Goal: Information Seeking & Learning: Understand process/instructions

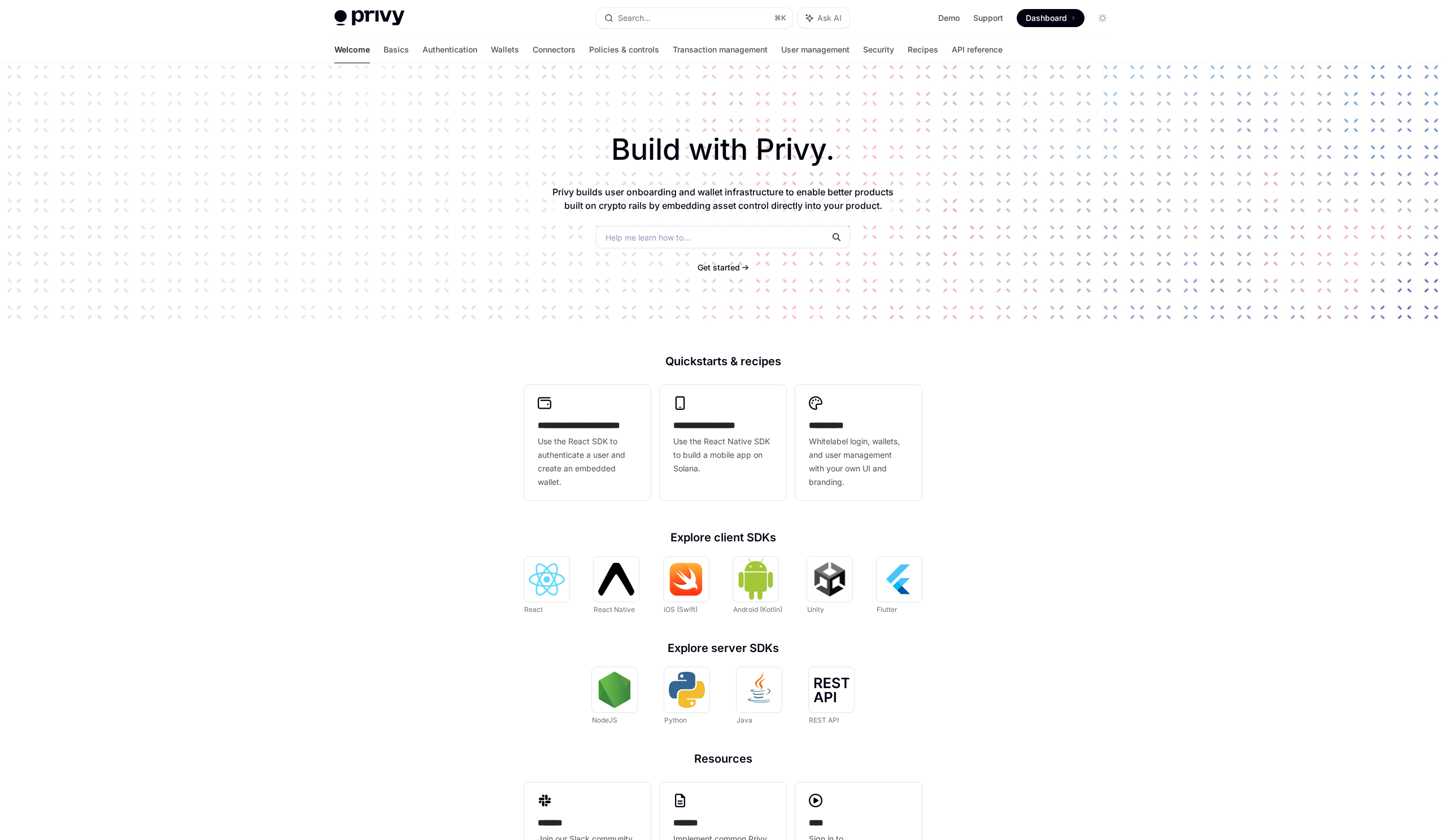
scroll to position [57, 0]
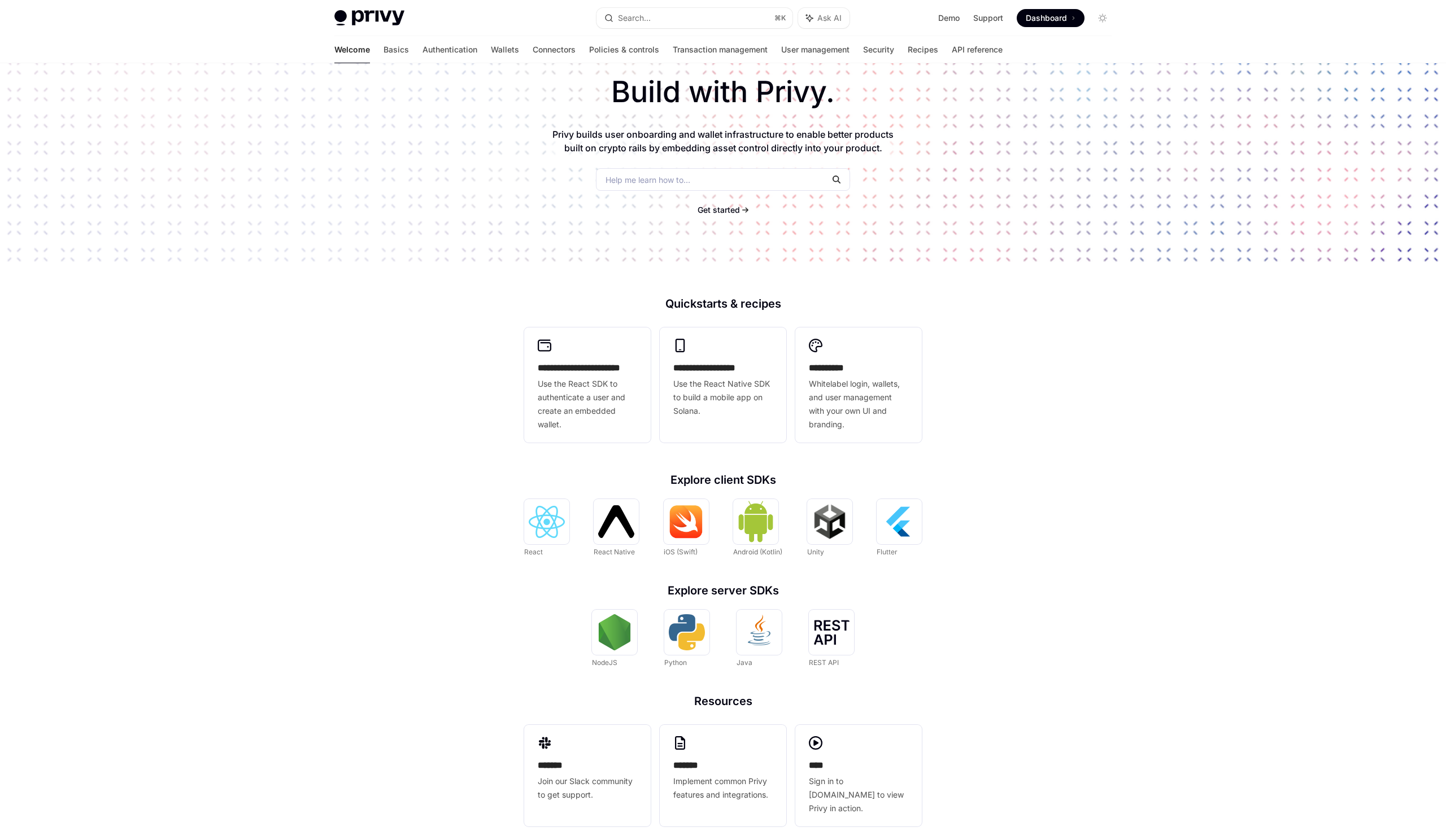
click at [410, 660] on div "**********" at bounding box center [723, 429] width 1446 height 848
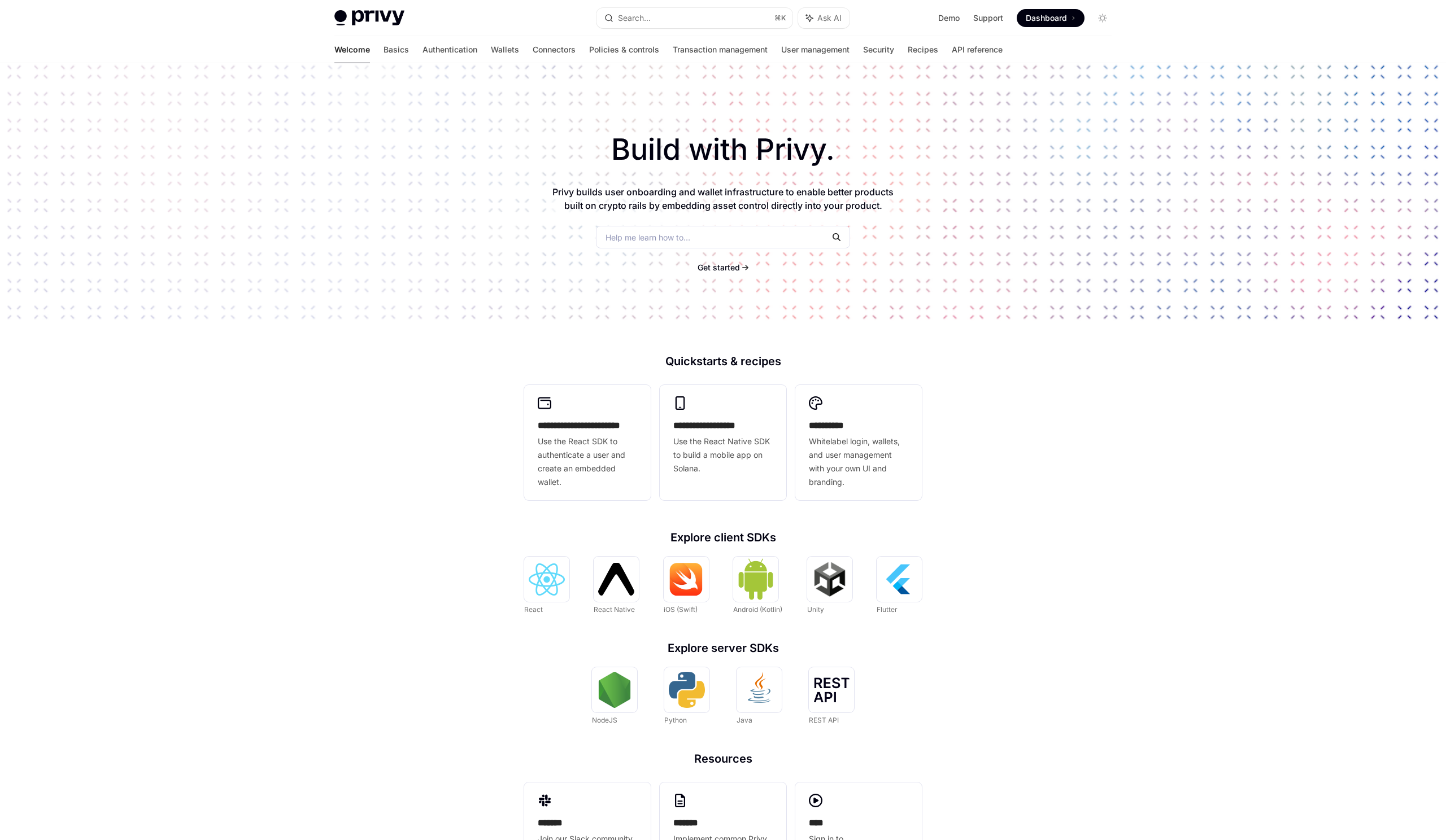
click at [638, 237] on span "Help me learn how to…" at bounding box center [648, 238] width 85 height 12
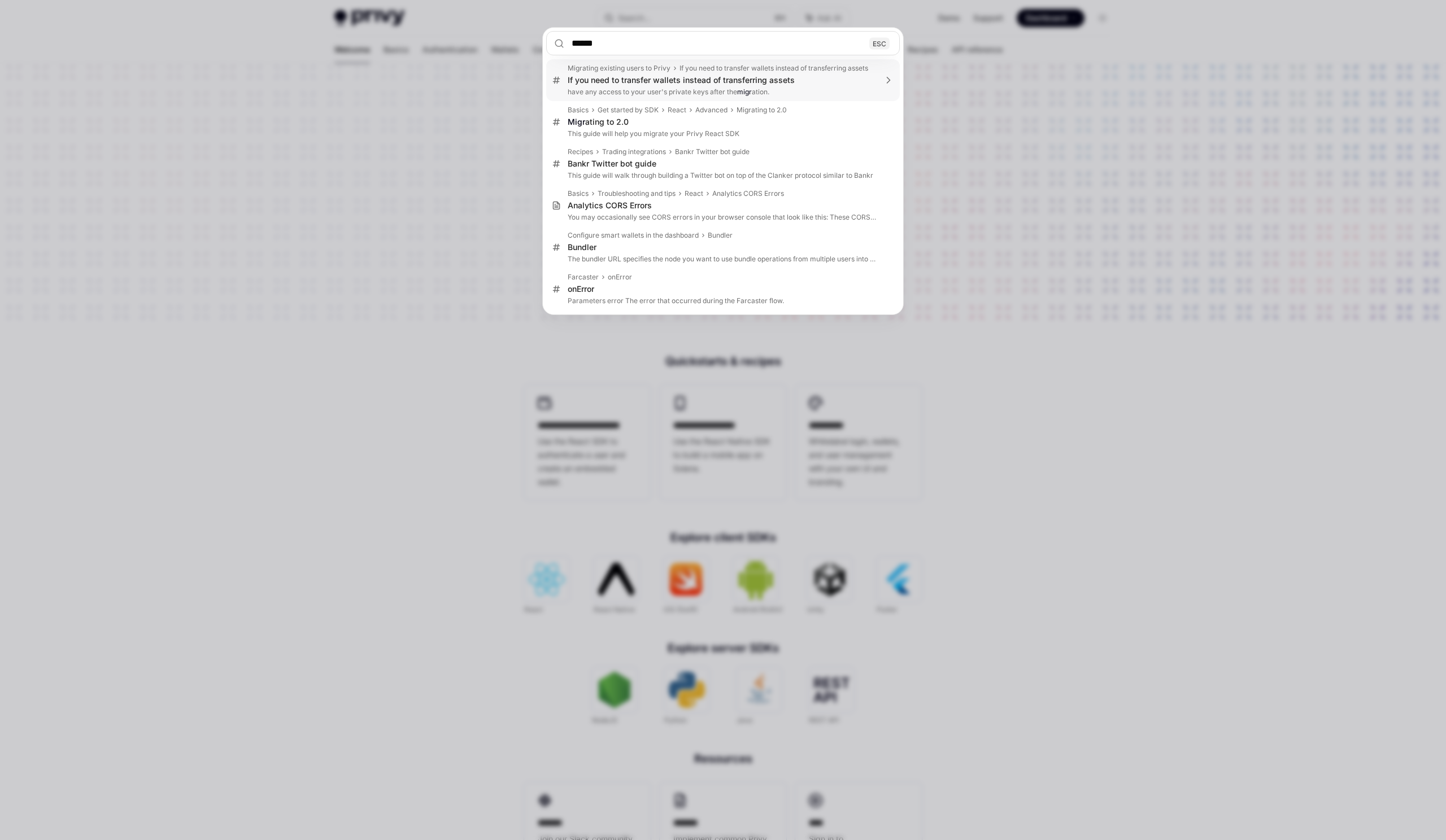
type input "*******"
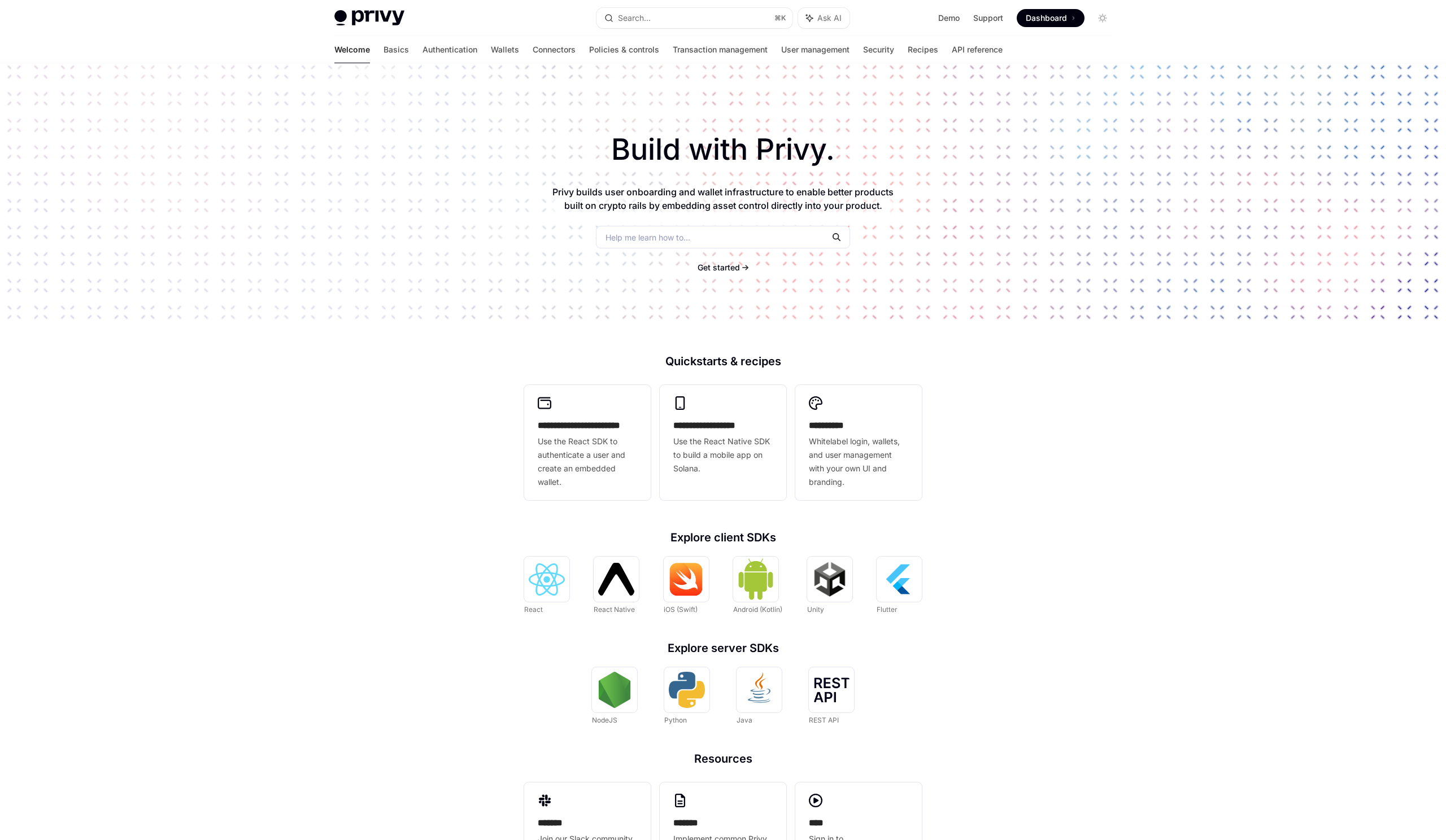
scroll to position [63, 0]
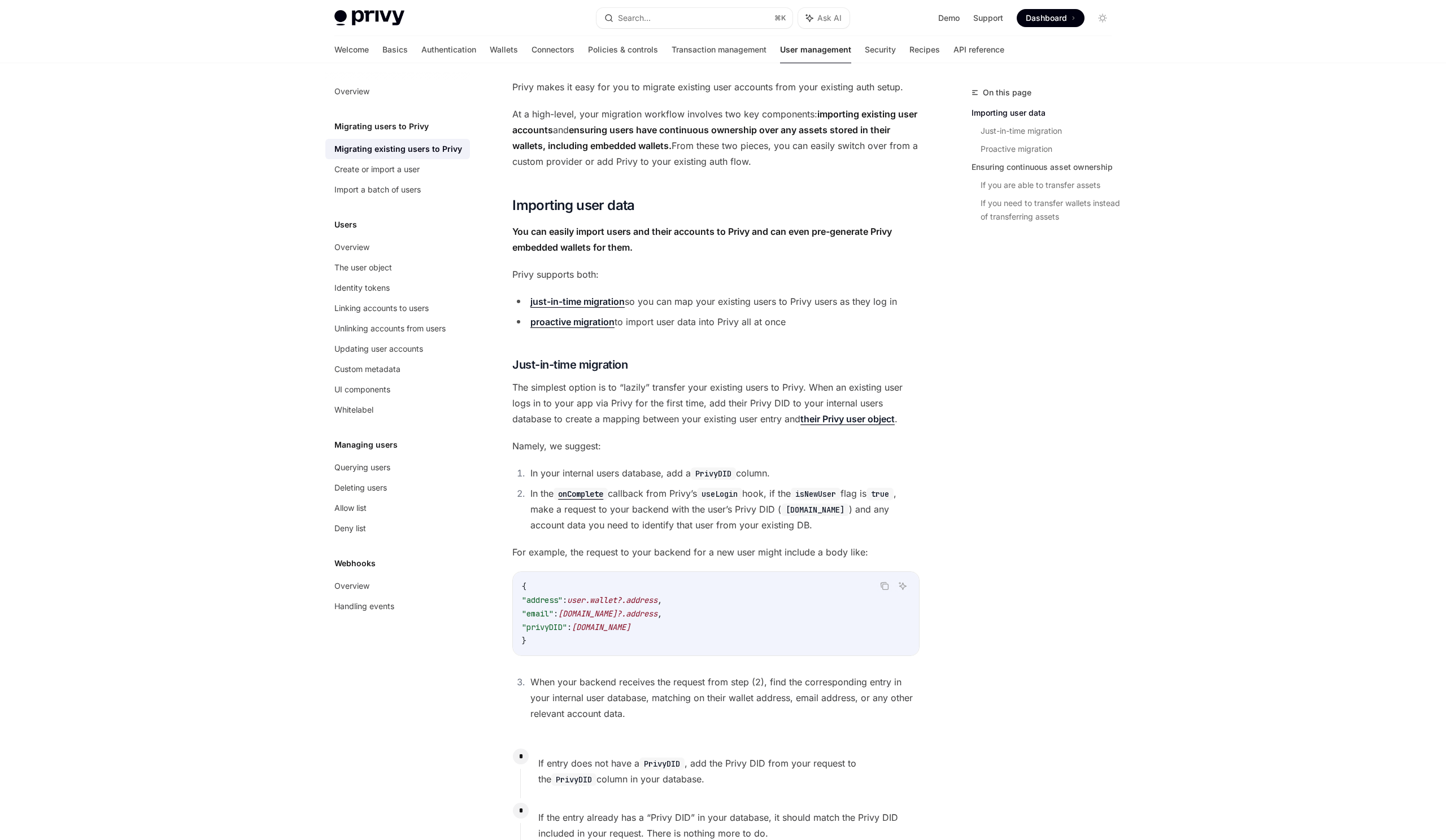
click at [760, 88] on span "Privy makes it easy for you to migrate existing user accounts from your existin…" at bounding box center [715, 87] width 407 height 16
click at [721, 301] on li "just-in-time migration so you can map your existing users to Privy users as the…" at bounding box center [715, 301] width 407 height 16
click at [674, 230] on strong "You can easily import users and their accounts to Privy and can even pre-genera…" at bounding box center [702, 239] width 380 height 27
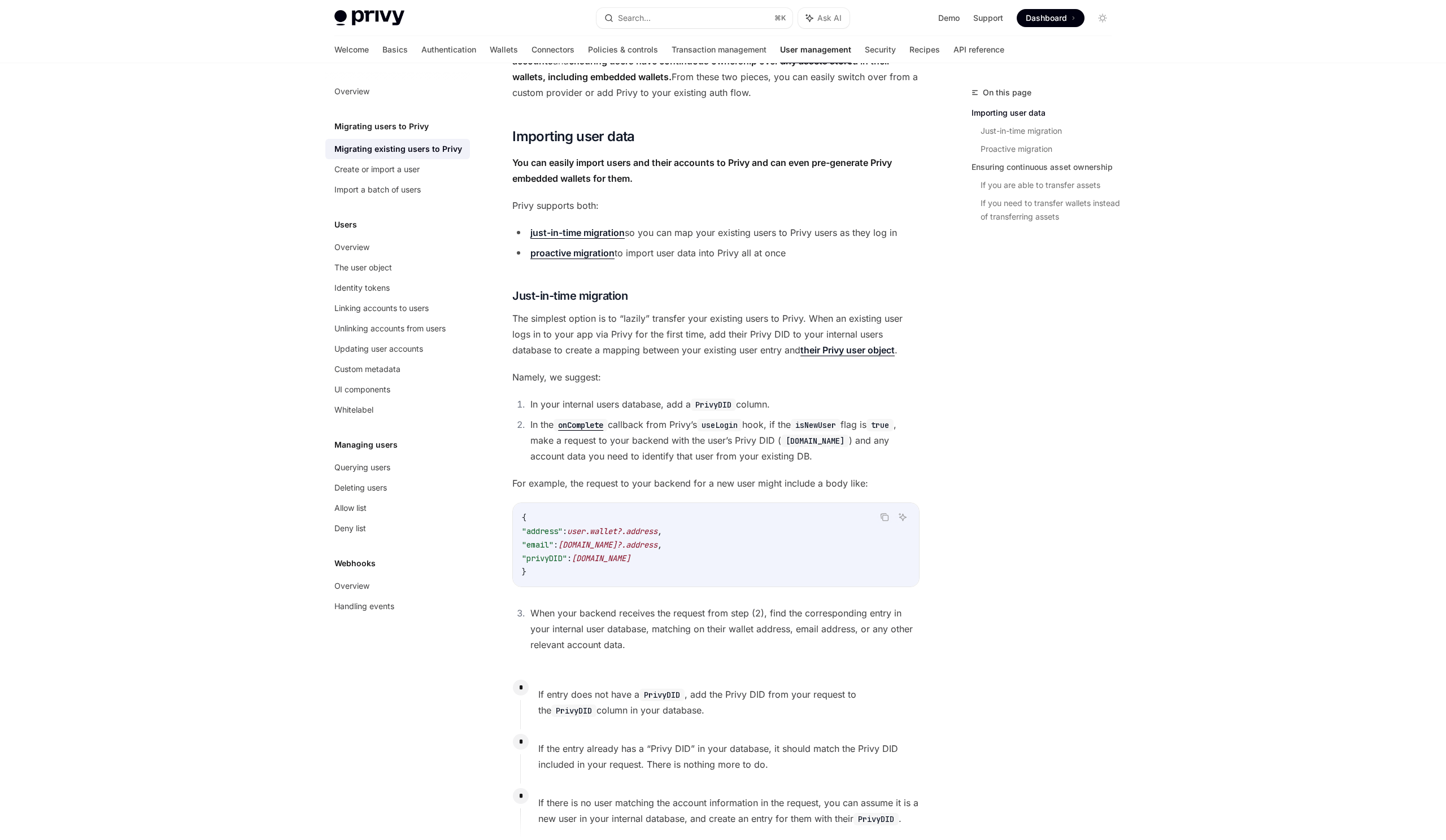
scroll to position [136, 0]
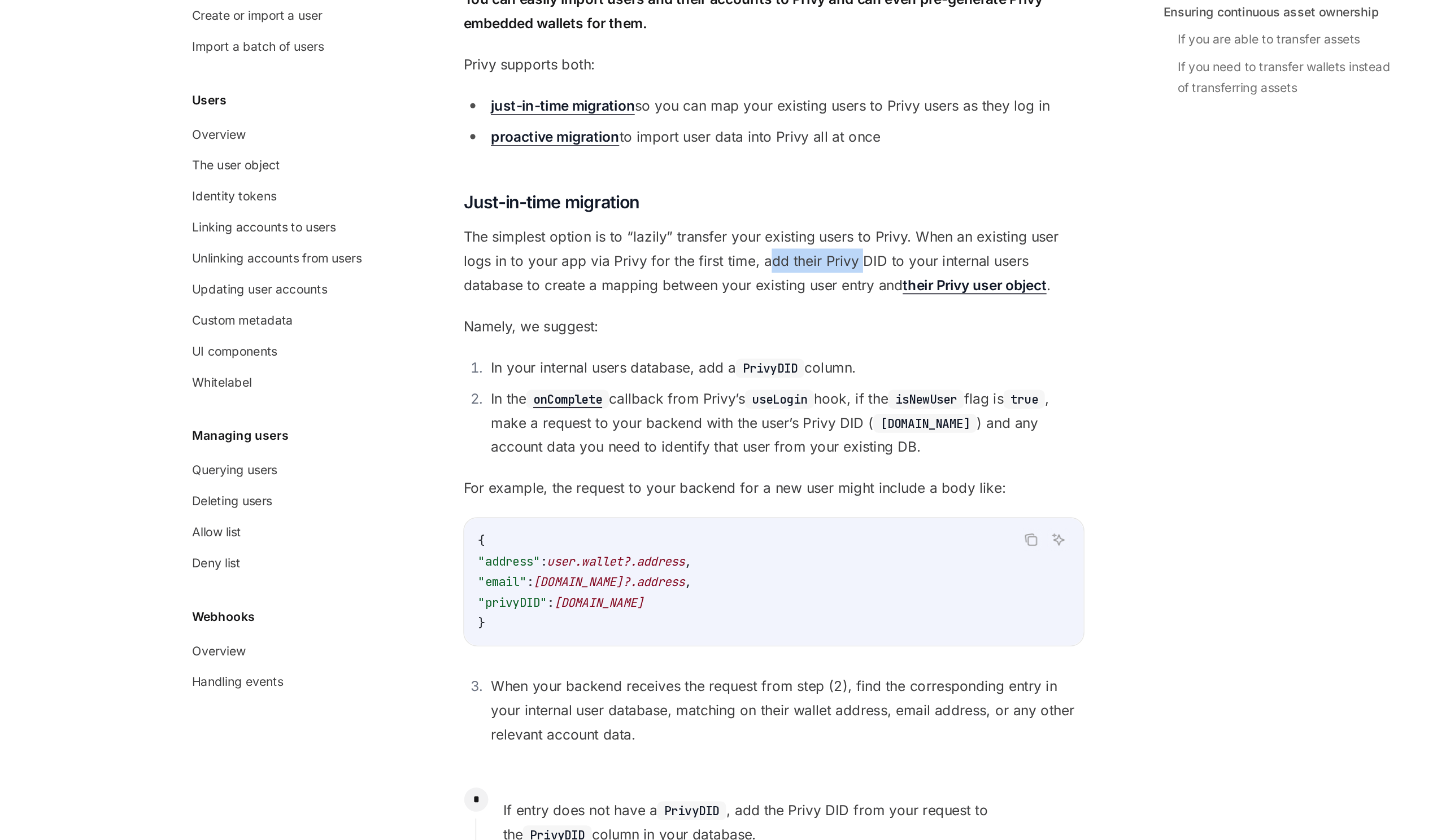
drag, startPoint x: 712, startPoint y: 327, endPoint x: 772, endPoint y: 327, distance: 60.0
click at [772, 327] on span "The simplest option is to “lazily” transfer your existing users to Privy. When …" at bounding box center [715, 330] width 407 height 48
click at [772, 326] on span "The simplest option is to “lazily” transfer your existing users to Privy. When …" at bounding box center [715, 330] width 407 height 48
click at [655, 345] on span "The simplest option is to “lazily” transfer your existing users to Privy. When …" at bounding box center [715, 330] width 407 height 48
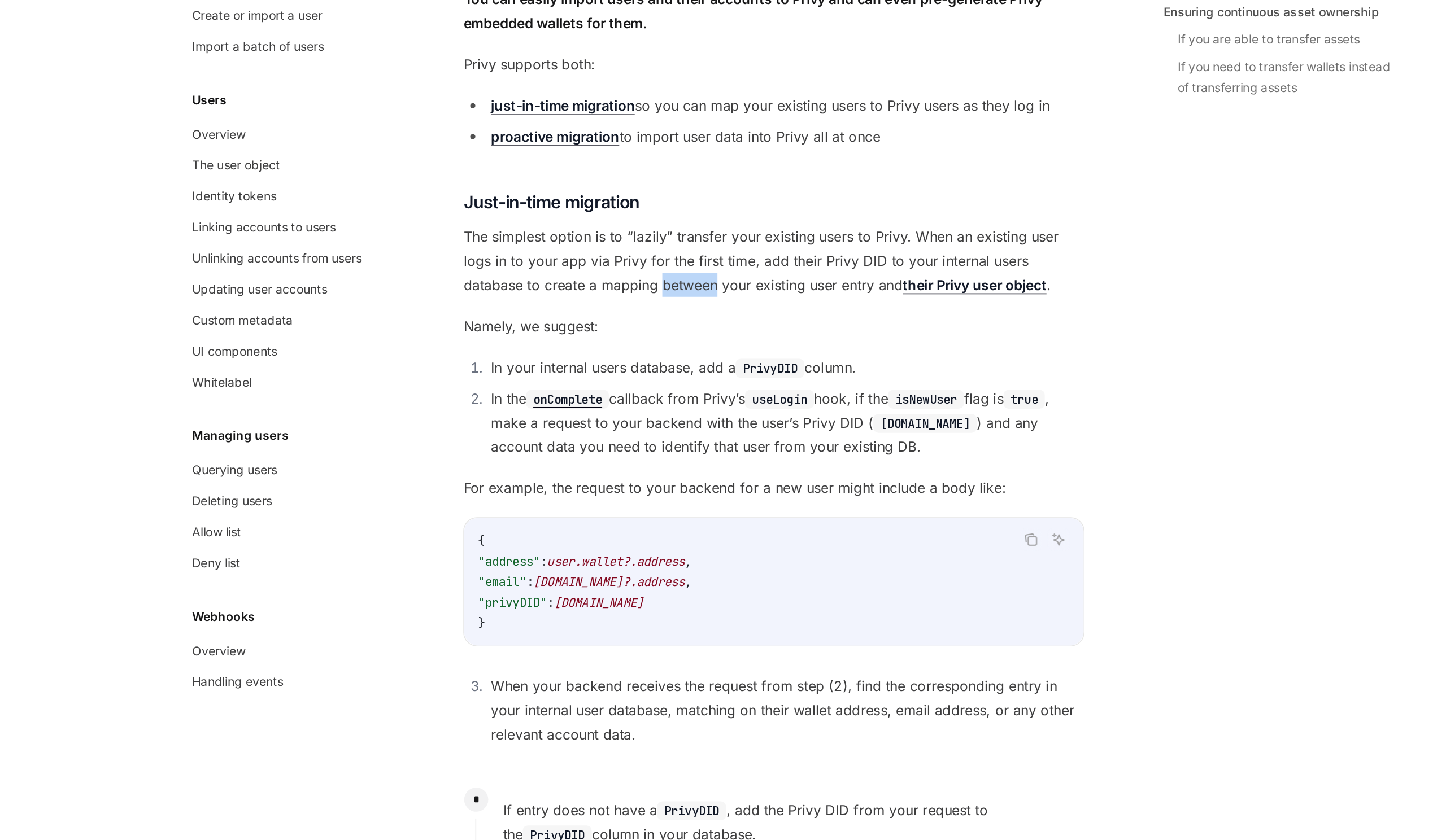
click at [659, 339] on span "The simplest option is to “lazily” transfer your existing users to Privy. When …" at bounding box center [715, 330] width 407 height 48
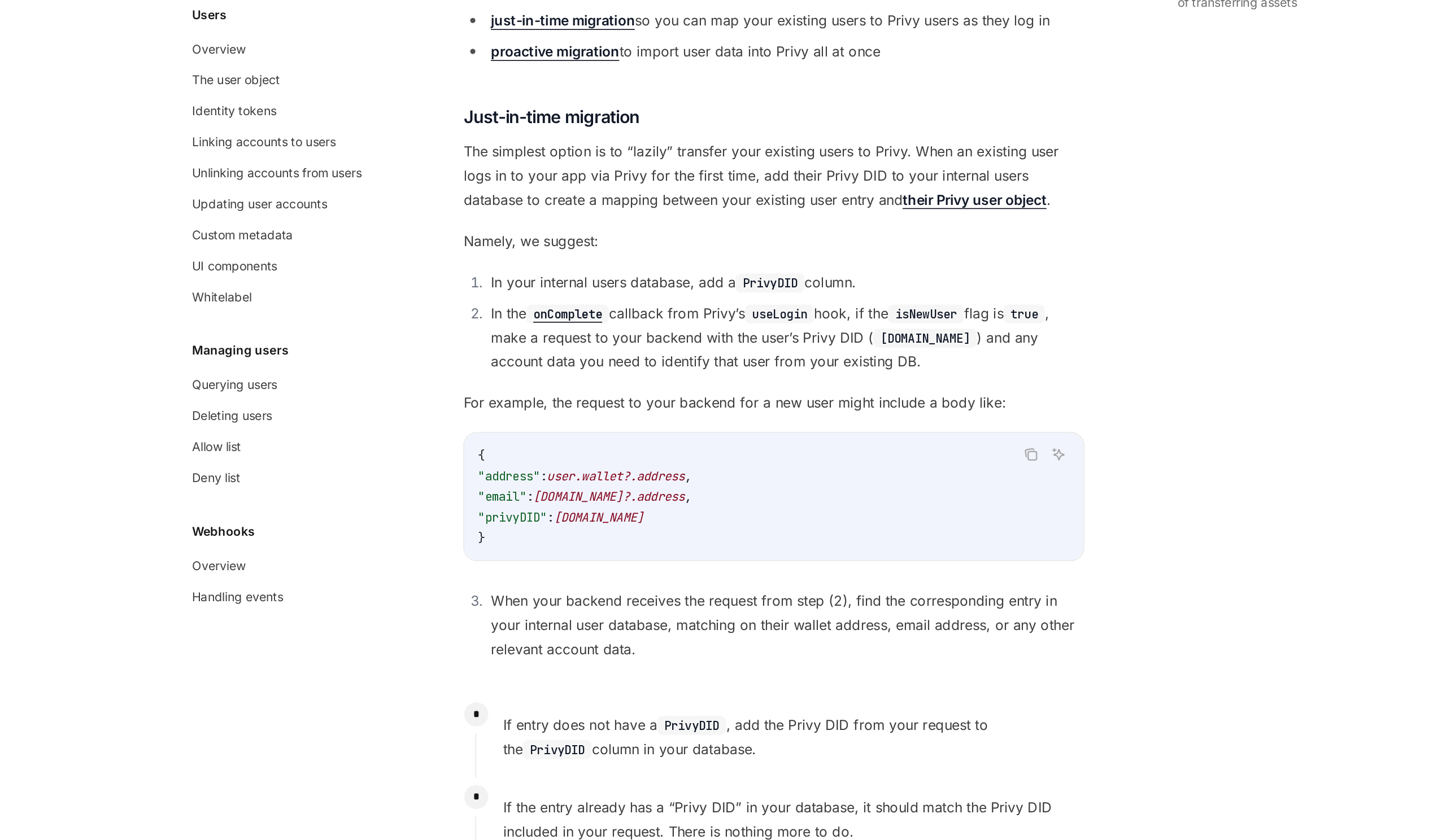
click at [654, 417] on li "In the onComplete callback from [PERSON_NAME]’s useLogin hook, if the isNewUser…" at bounding box center [723, 436] width 392 height 48
click at [674, 417] on li "In the onComplete callback from [PERSON_NAME]’s useLogin hook, if the isNewUser…" at bounding box center [723, 436] width 392 height 48
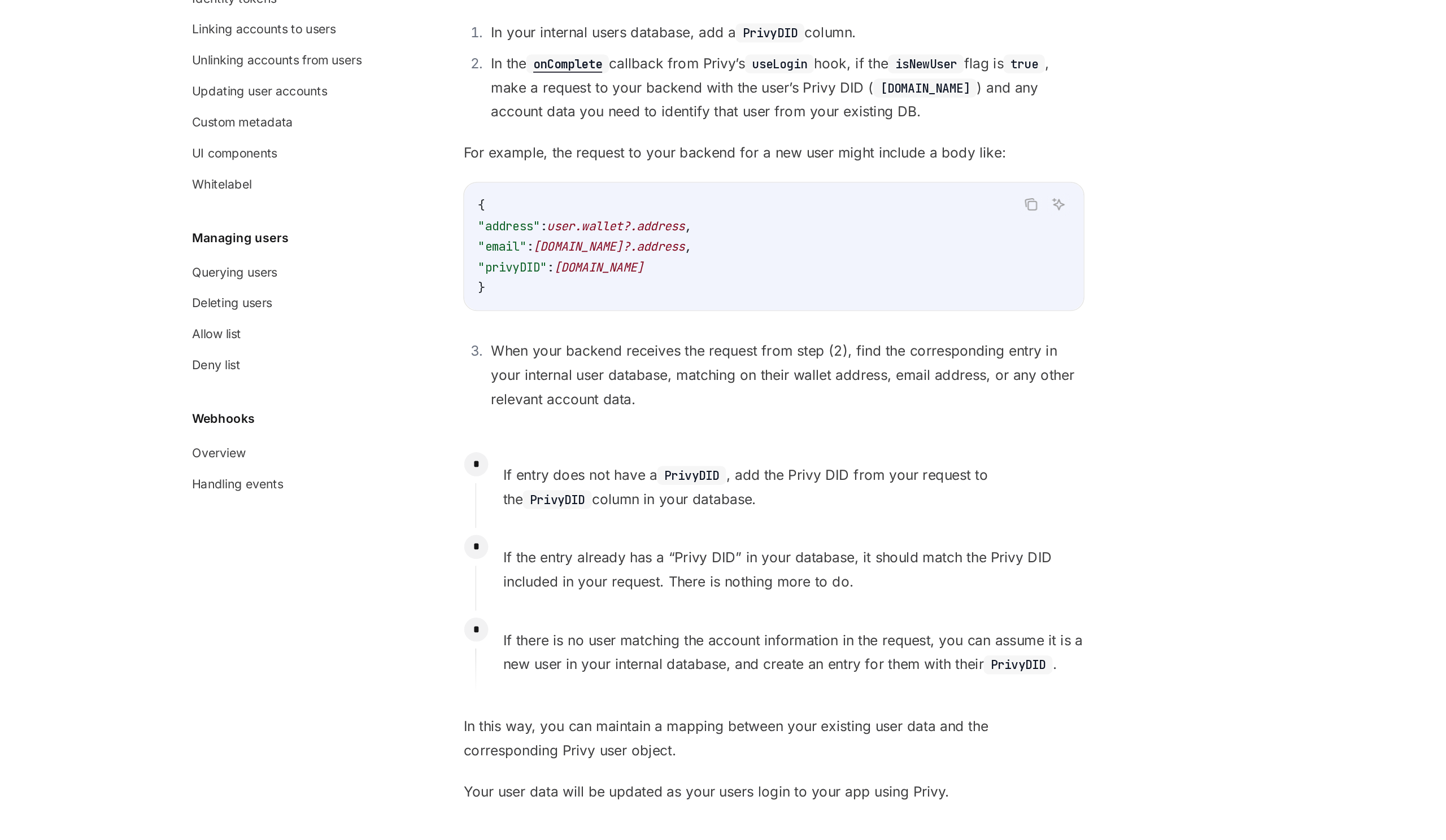
scroll to position [228, 0]
drag, startPoint x: 590, startPoint y: 533, endPoint x: 628, endPoint y: 533, distance: 38.0
click at [629, 533] on li "When your backend receives the request from step (2), find the corresponding en…" at bounding box center [723, 533] width 392 height 48
click at [628, 533] on li "When your backend receives the request from step (2), find the corresponding en…" at bounding box center [723, 533] width 392 height 48
click at [635, 556] on li "When your backend receives the request from step (2), find the corresponding en…" at bounding box center [723, 533] width 392 height 48
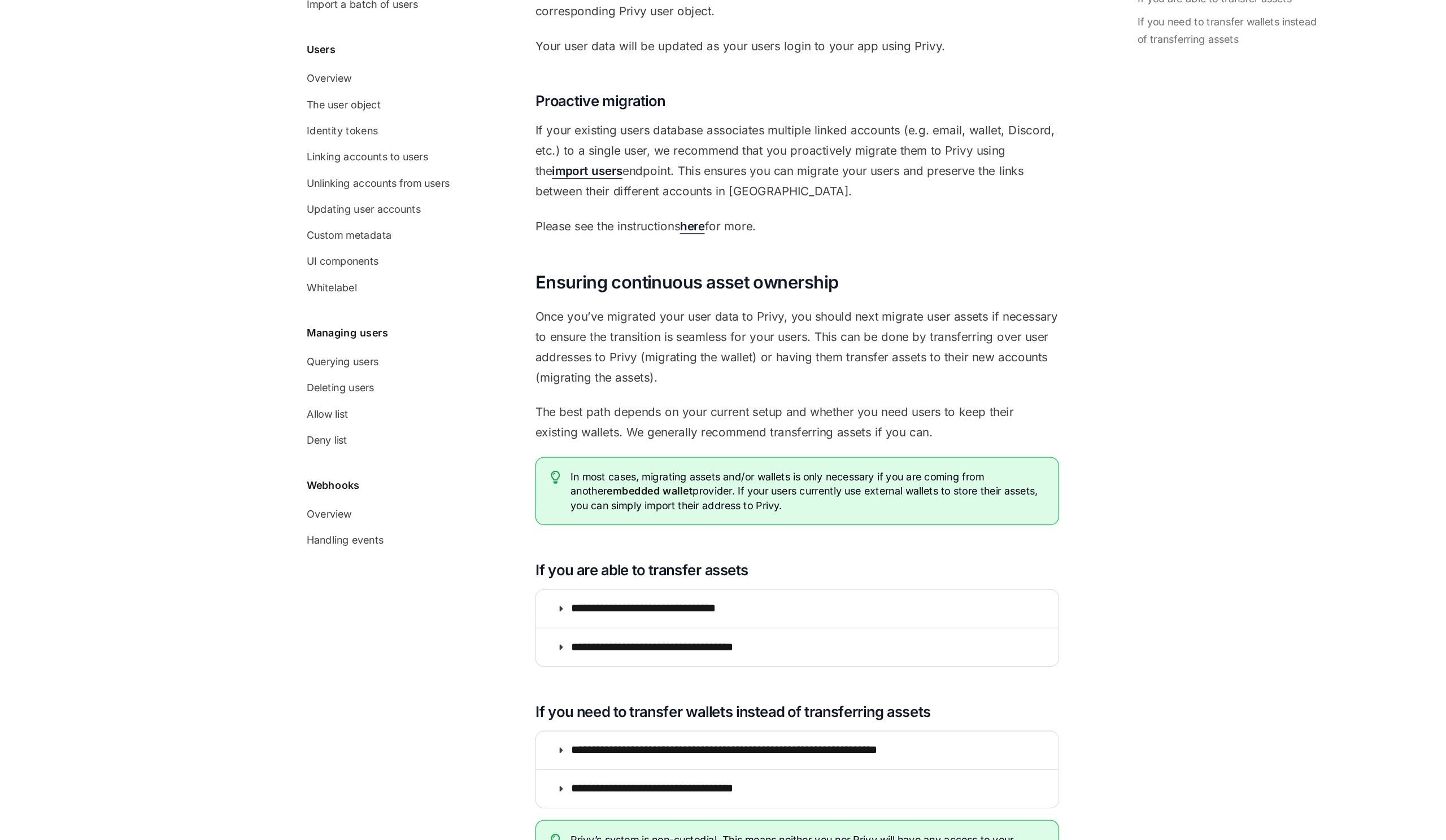
scroll to position [813, 0]
click at [675, 479] on span "Once you’ve migrated your user data to Privy, you should next migrate user asse…" at bounding box center [715, 455] width 407 height 63
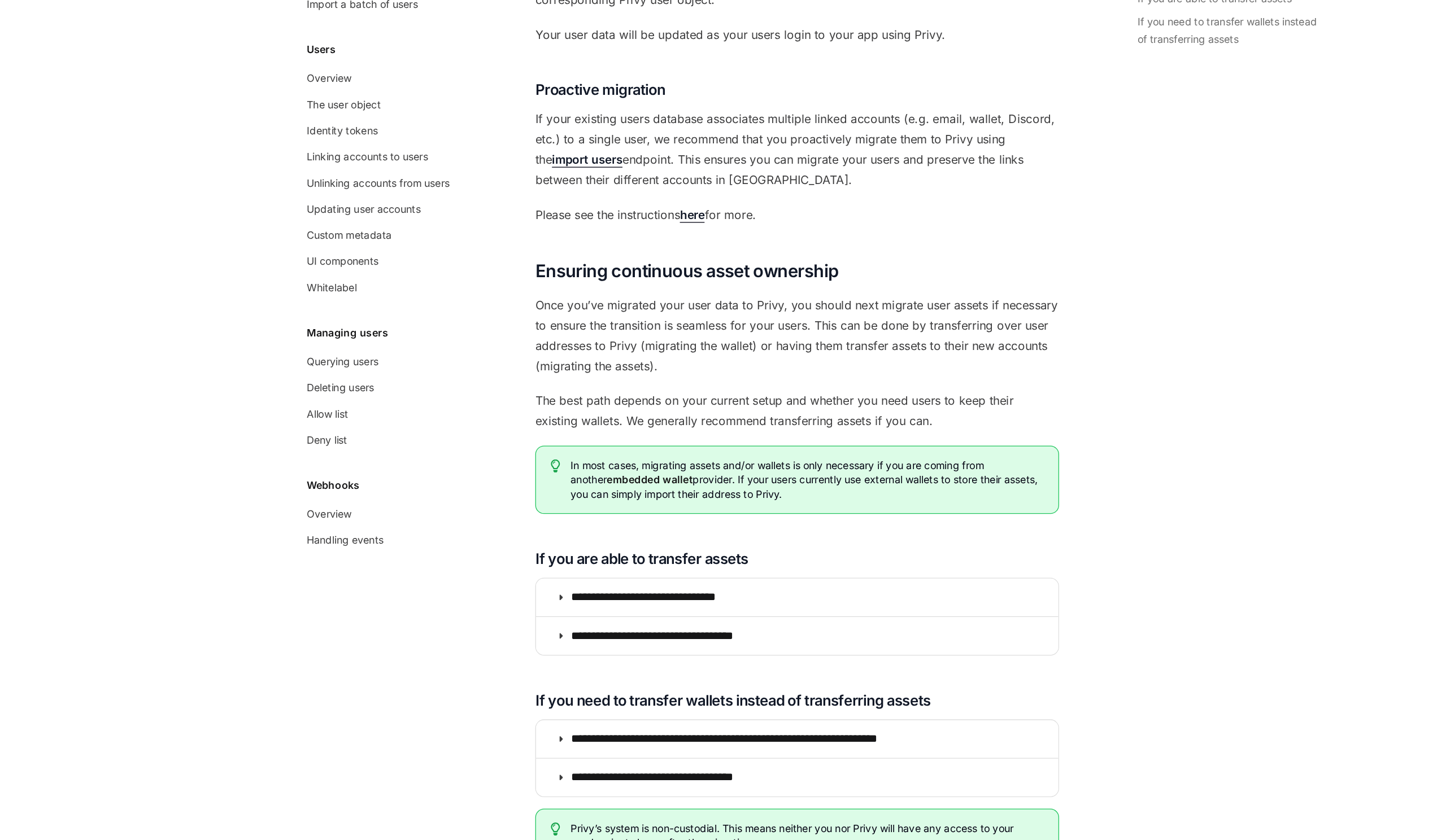
scroll to position [822, 0]
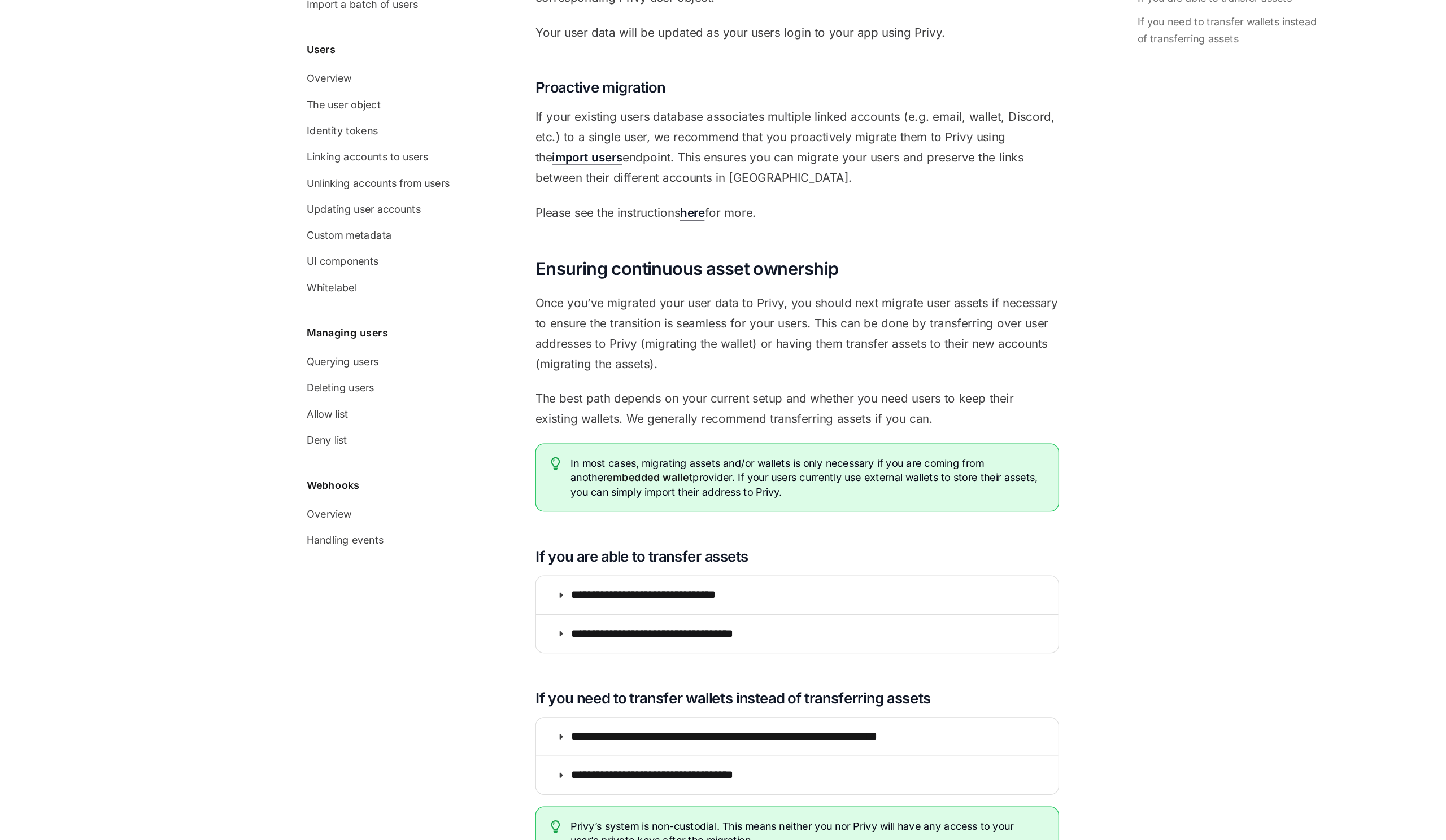
click at [642, 558] on span "In most cases, migrating assets and/or wallets is only necessary if you are com…" at bounding box center [723, 558] width 368 height 34
click at [671, 558] on span "In most cases, migrating assets and/or wallets is only necessary if you are com…" at bounding box center [723, 558] width 368 height 34
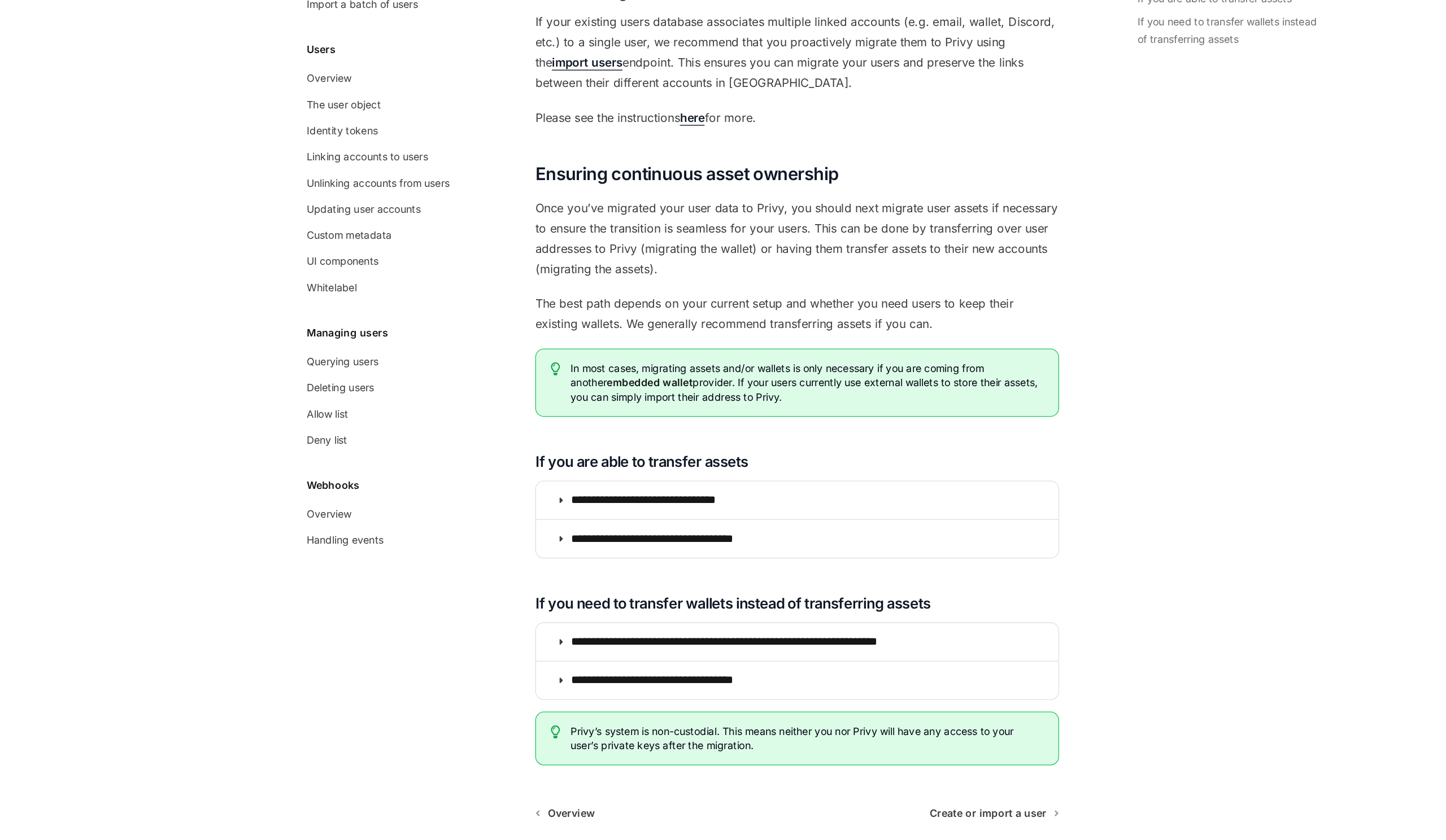
scroll to position [959, 0]
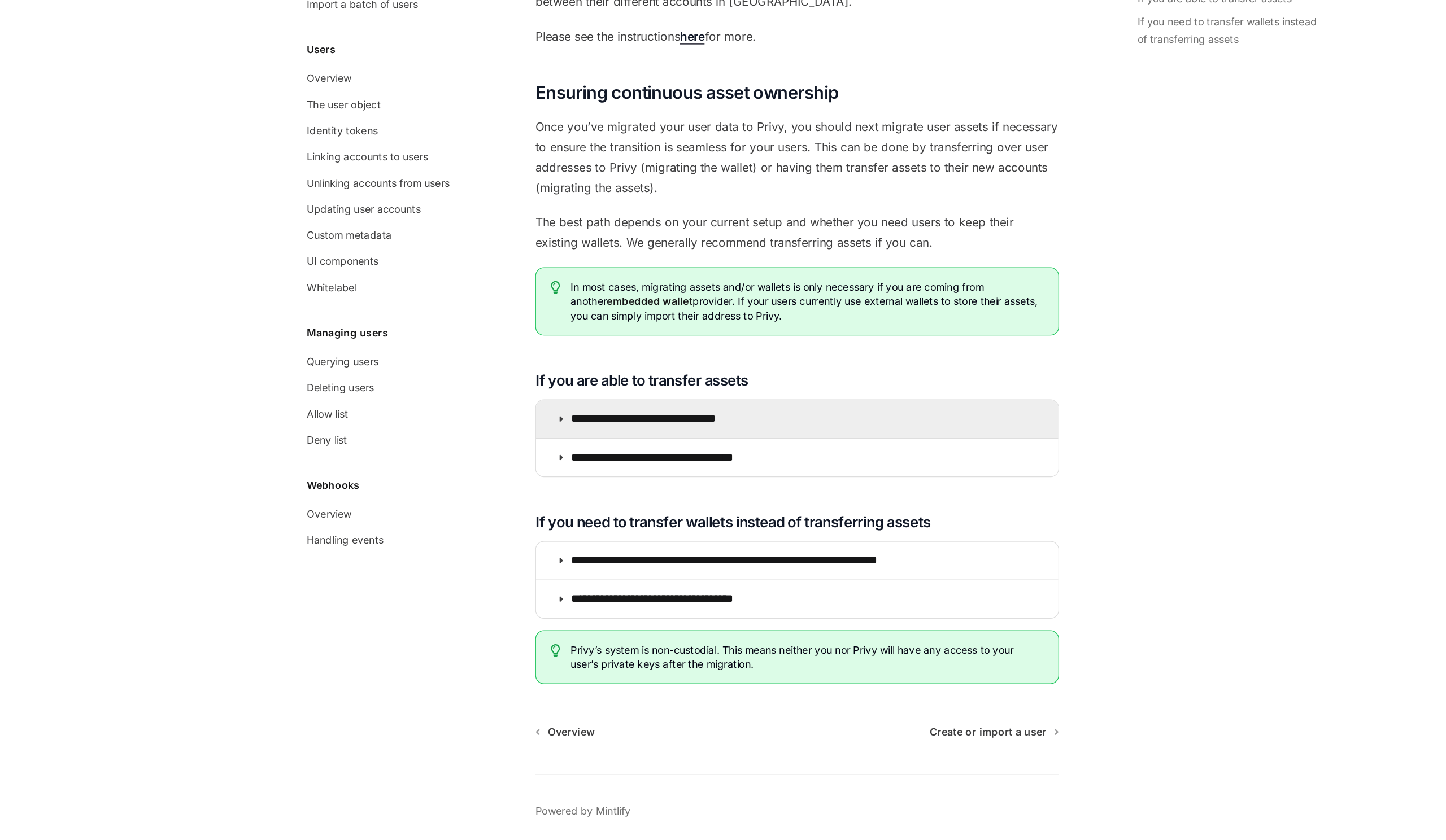
click at [671, 515] on p "**********" at bounding box center [613, 512] width 147 height 11
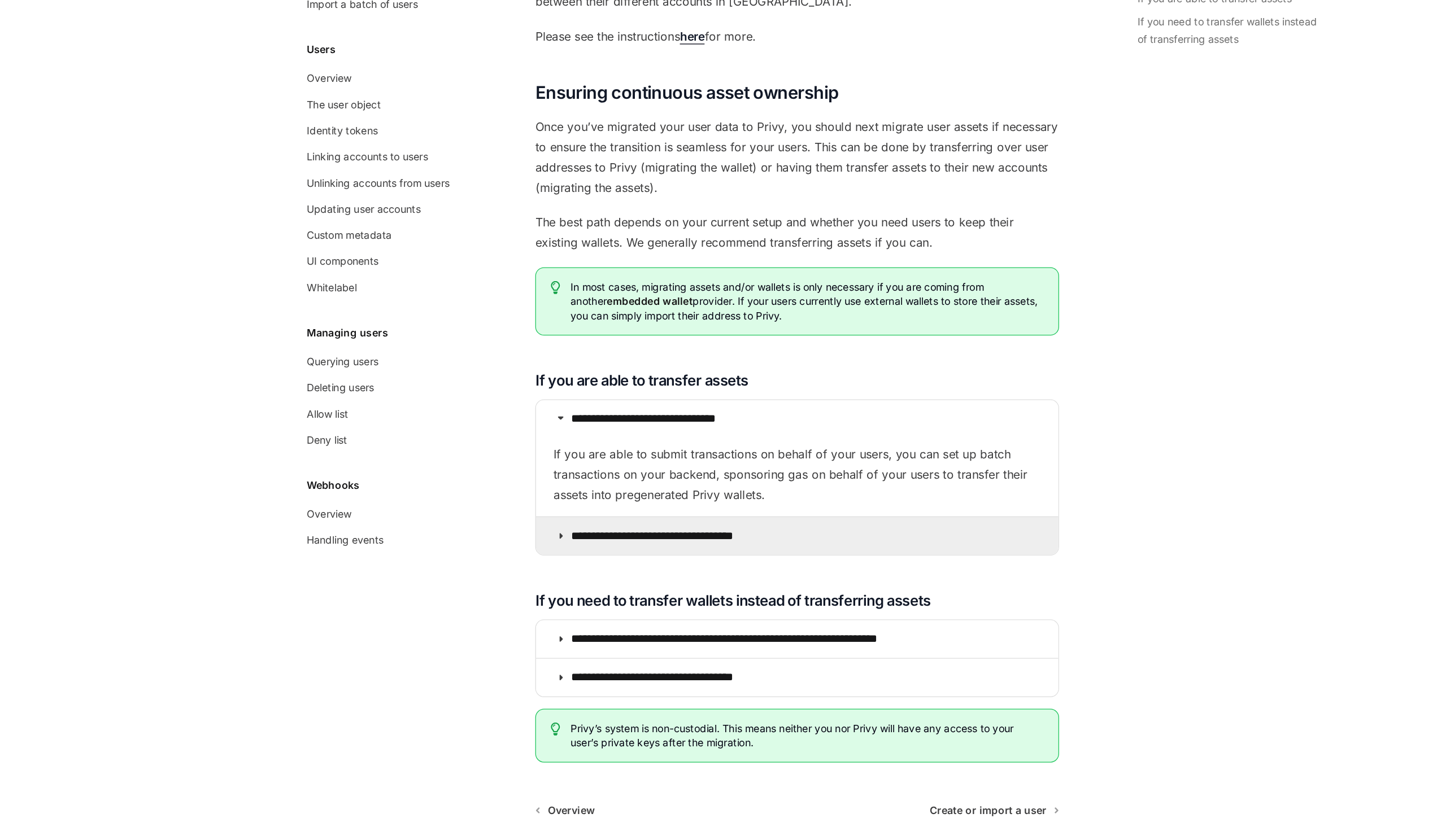
click at [704, 609] on summary "**********" at bounding box center [715, 603] width 406 height 30
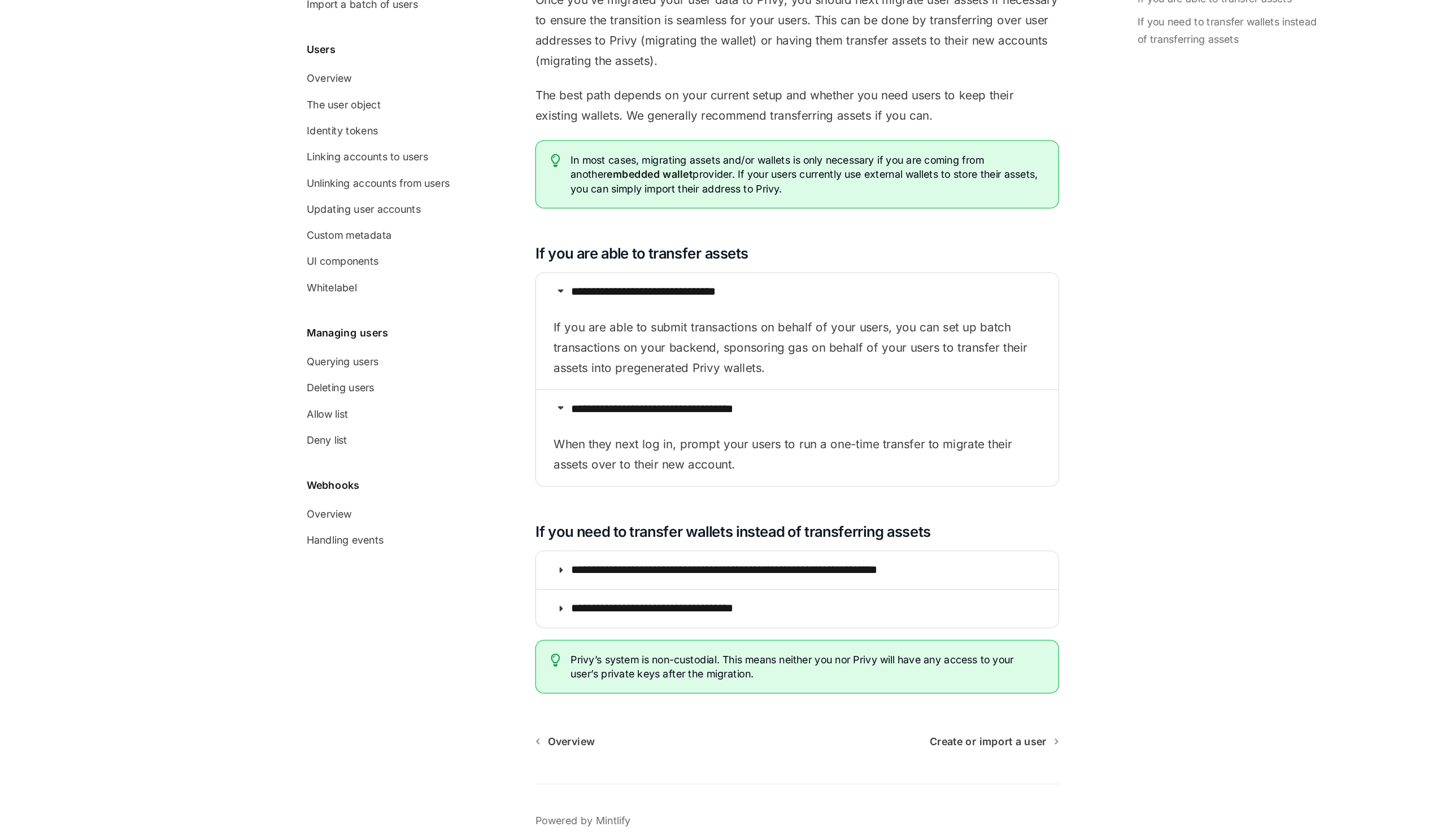
scroll to position [1073, 0]
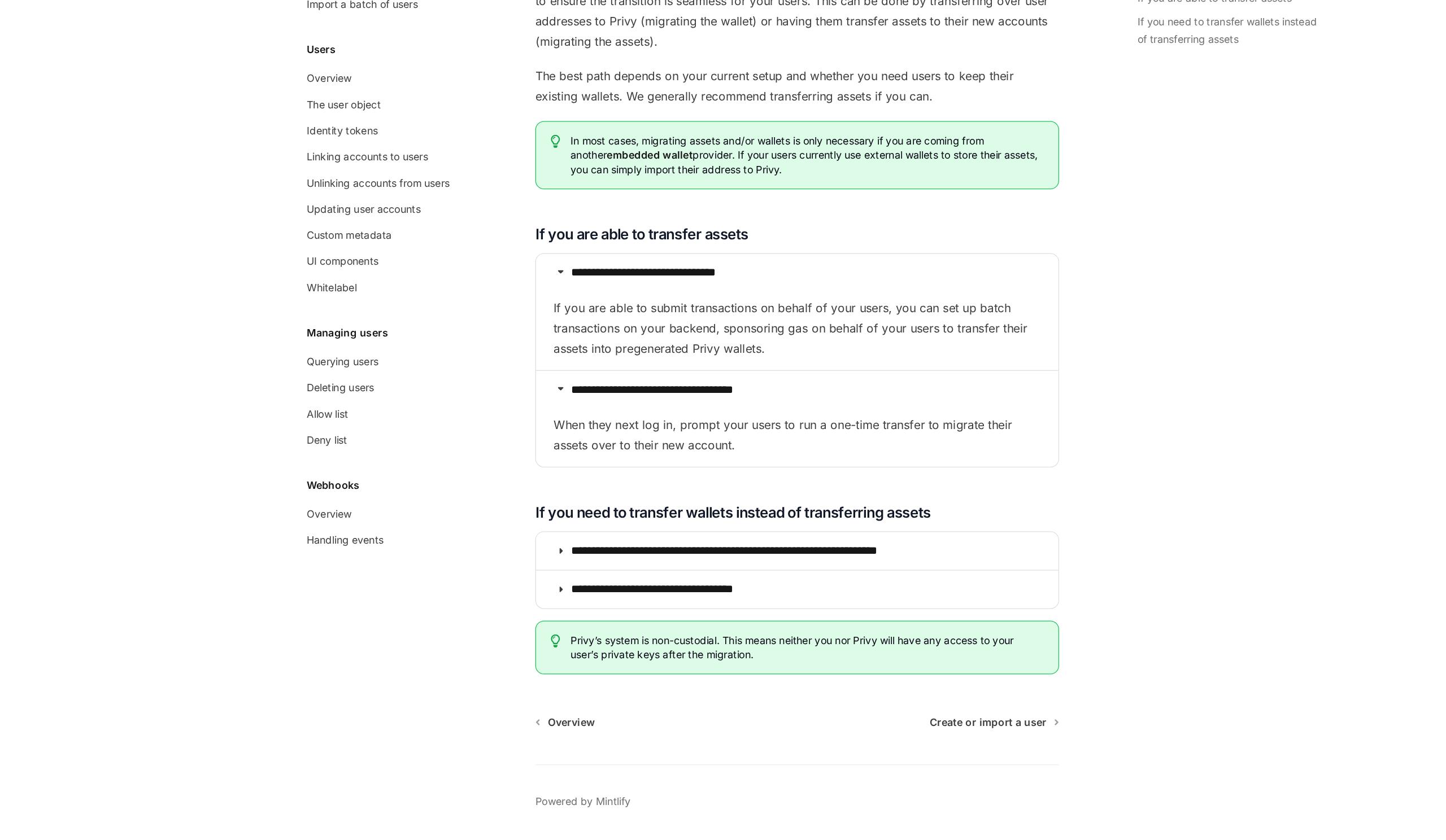
click at [625, 521] on span "When they next log in, prompt your users to run a one-time transfer to migrate …" at bounding box center [716, 524] width 379 height 31
click at [607, 524] on span "When they next log in, prompt your users to run a one-time transfer to migrate …" at bounding box center [716, 524] width 379 height 31
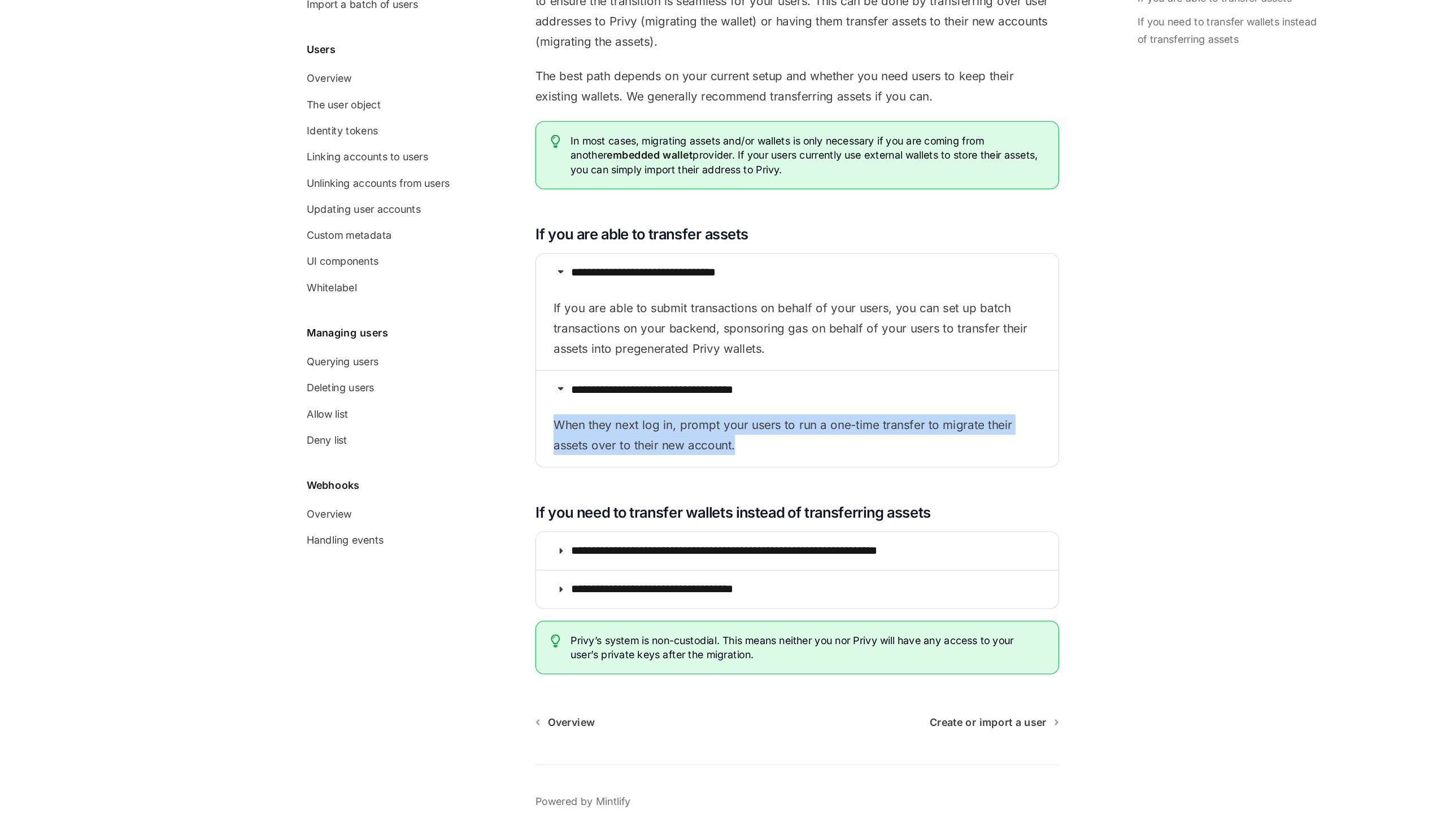
drag, startPoint x: 517, startPoint y: 514, endPoint x: 694, endPoint y: 527, distance: 177.5
click at [694, 527] on details "**********" at bounding box center [715, 512] width 406 height 75
click at [694, 527] on span "When they next log in, prompt your users to run a one-time transfer to migrate …" at bounding box center [716, 524] width 379 height 31
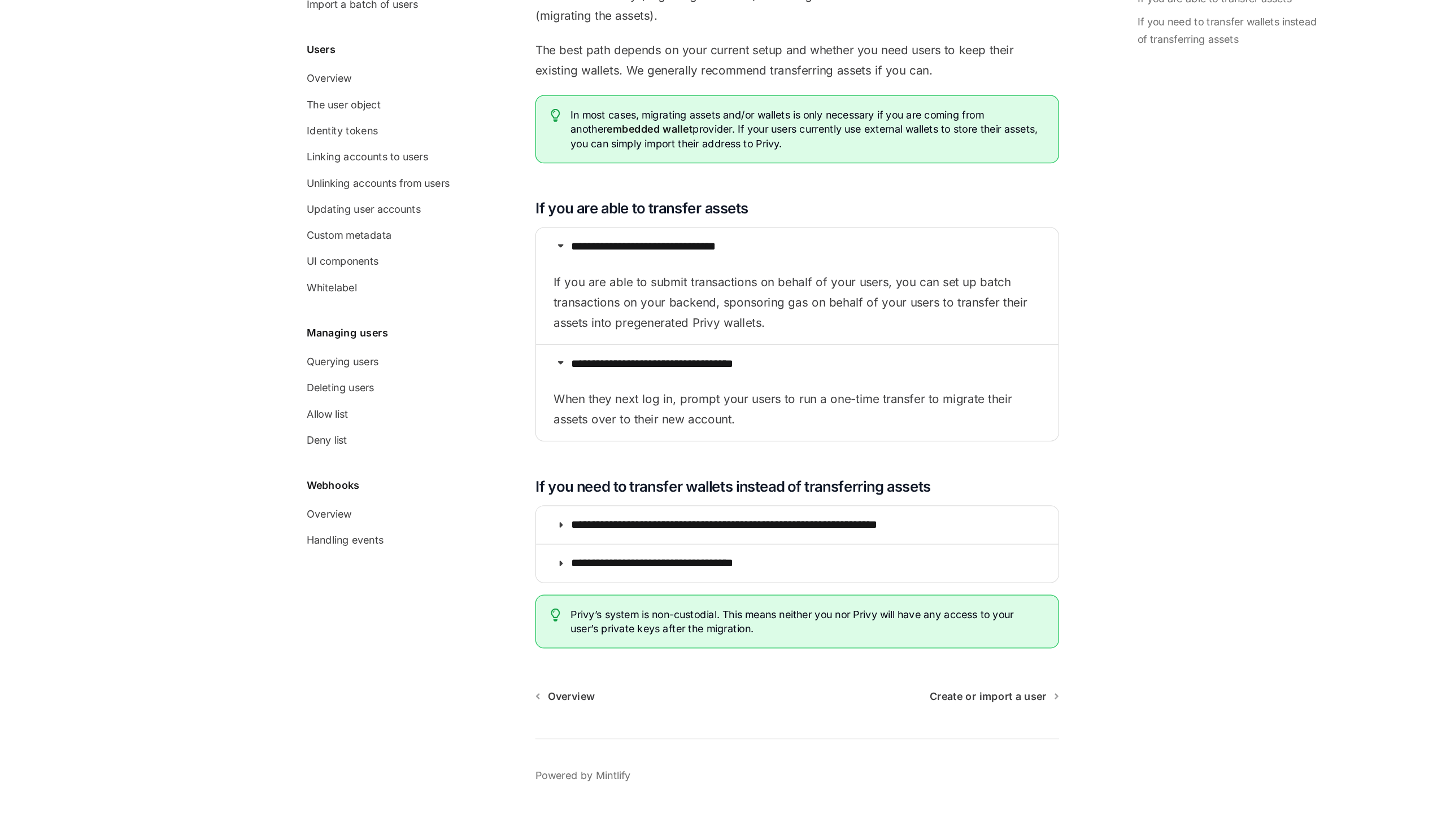
scroll to position [1112, 0]
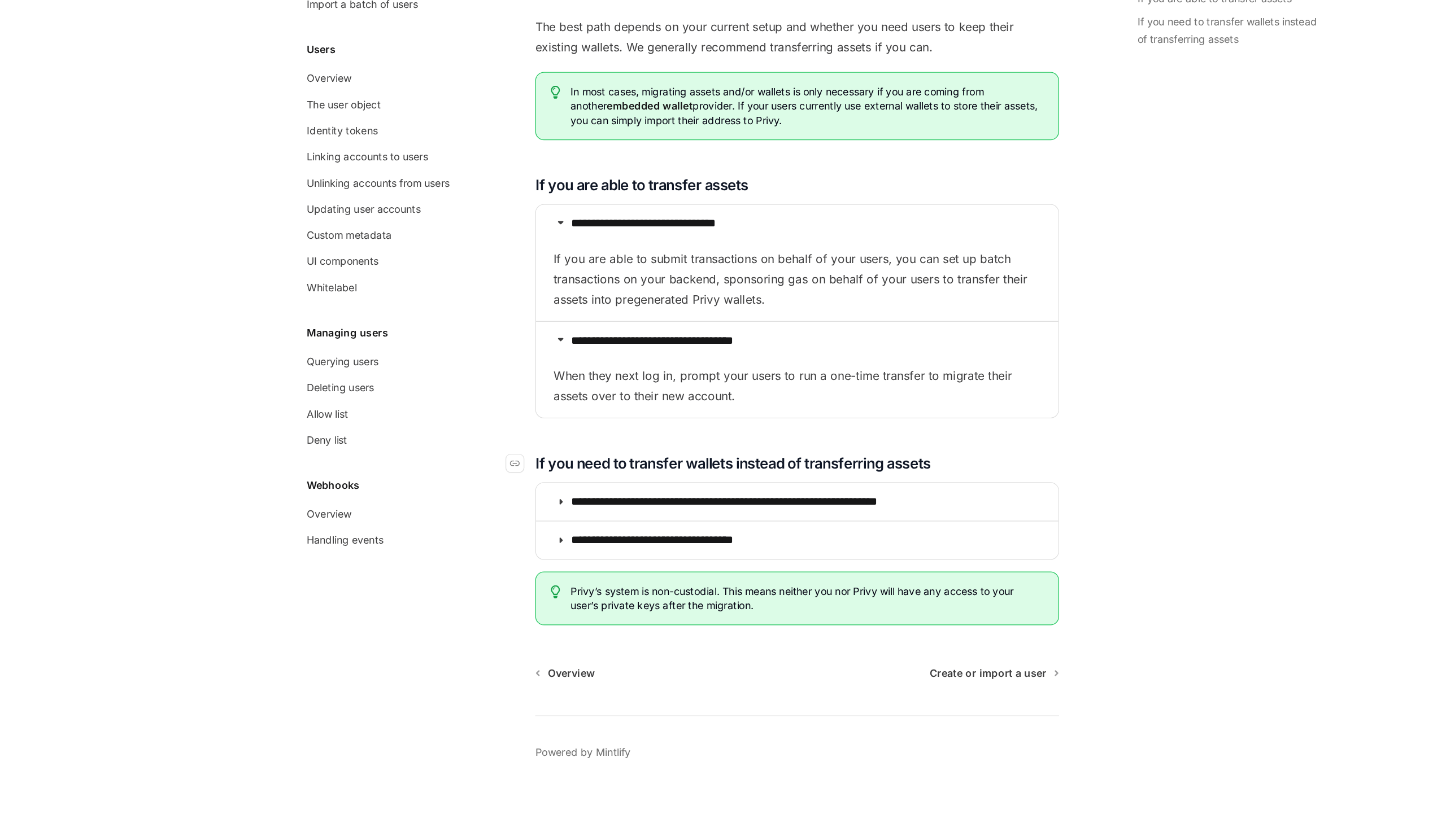
click at [635, 548] on span "If you need to transfer wallets instead of transferring assets" at bounding box center [665, 546] width 307 height 16
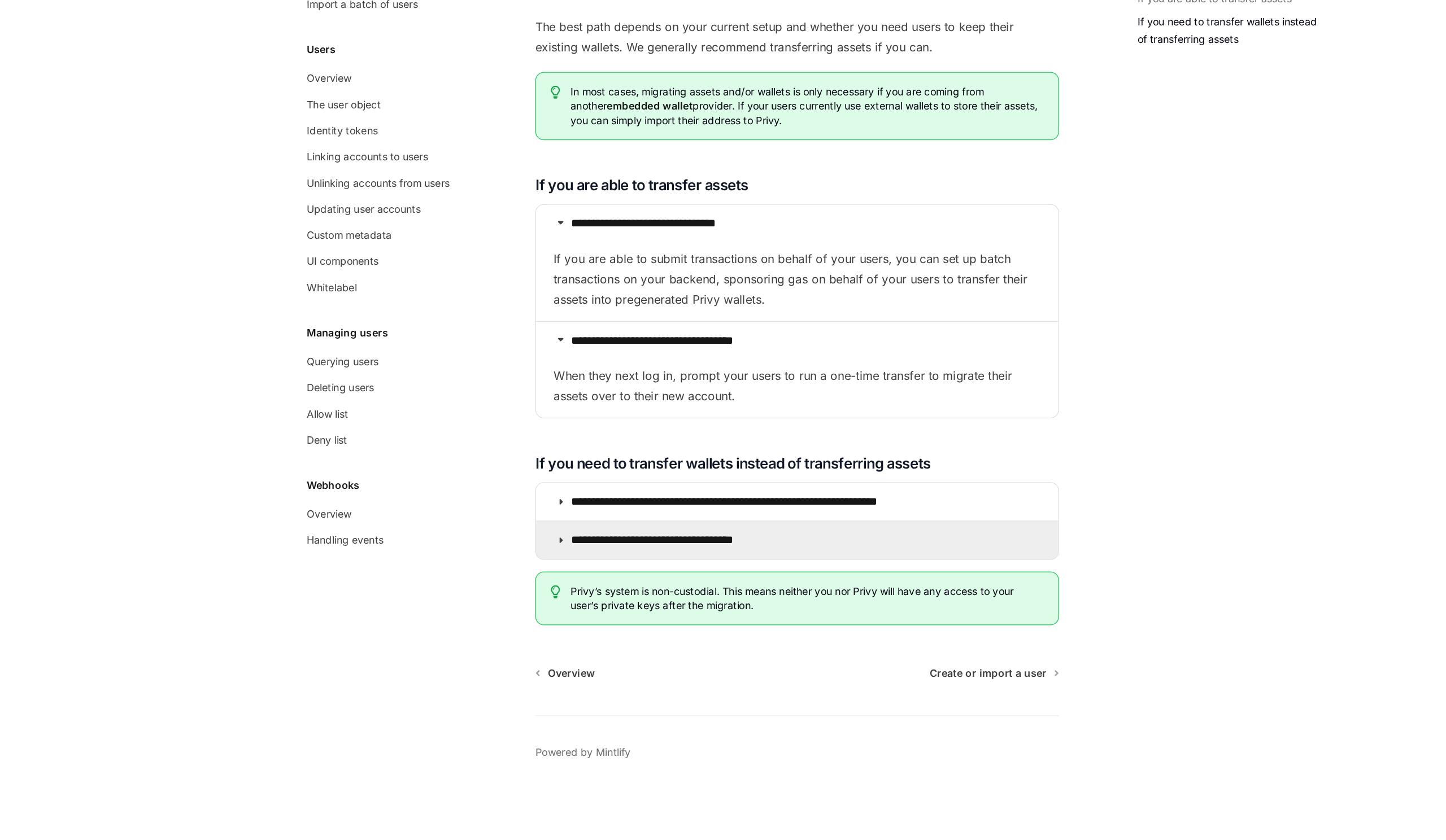
click at [635, 598] on summary "**********" at bounding box center [715, 606] width 406 height 30
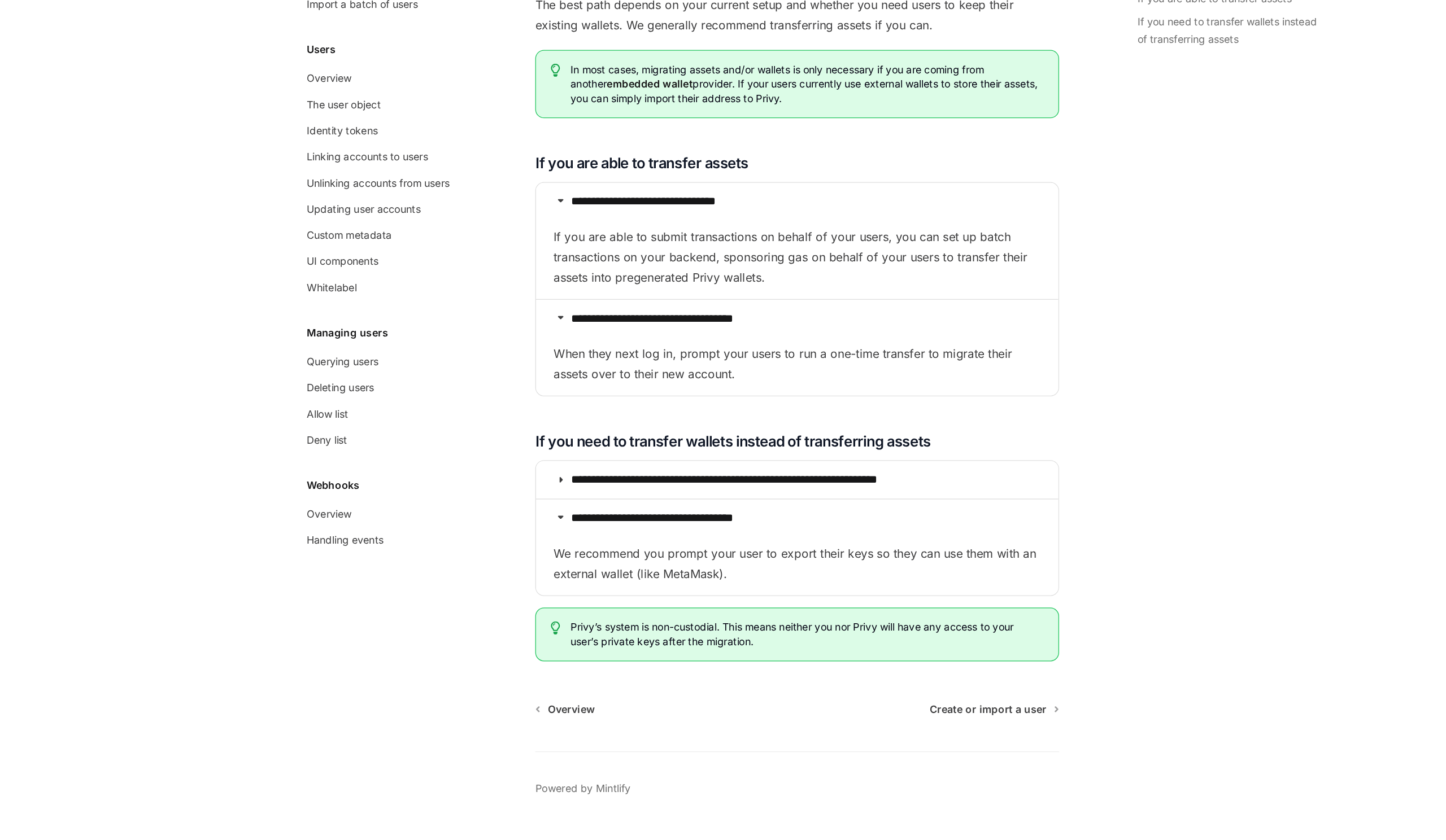
scroll to position [1157, 0]
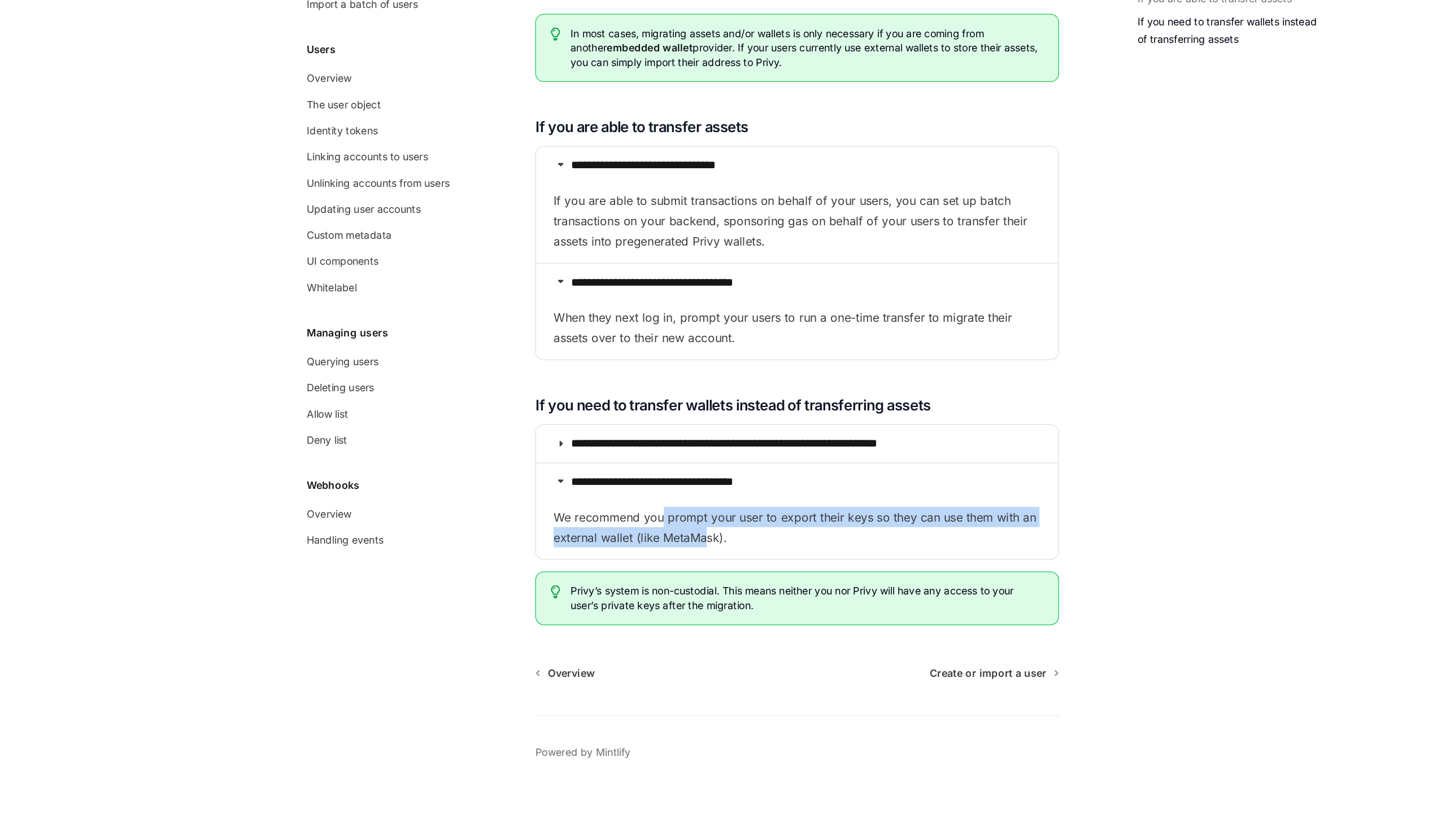
drag, startPoint x: 613, startPoint y: 587, endPoint x: 645, endPoint y: 597, distance: 33.5
click at [645, 457] on span "We recommend you prompt your user to export their keys so they can use them wit…" at bounding box center [716, 441] width 379 height 31
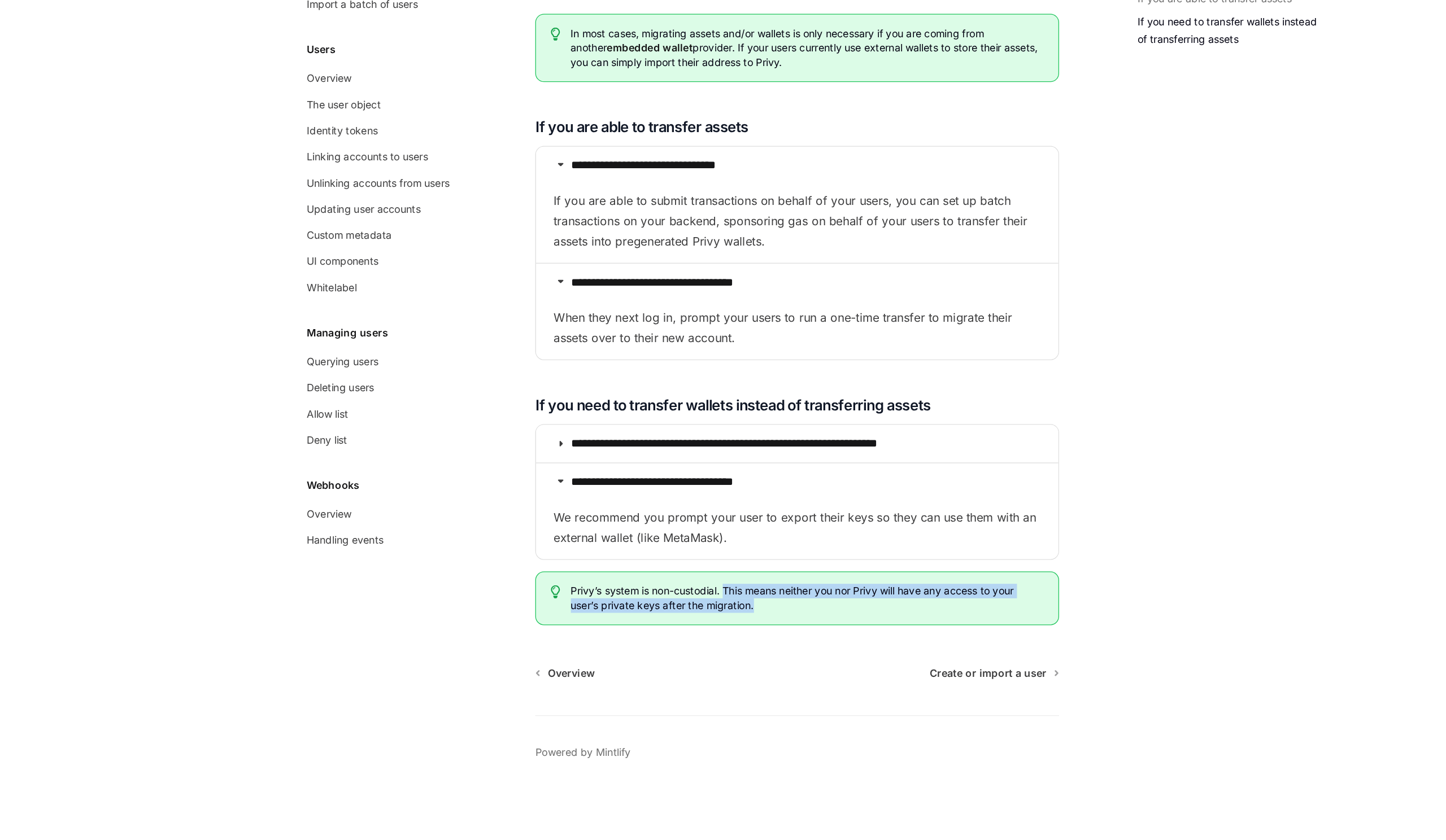
drag, startPoint x: 661, startPoint y: 645, endPoint x: 684, endPoint y: 657, distance: 25.9
click at [684, 657] on span "Privy’s system is non-custodial. This means neither you nor Privy will have any…" at bounding box center [723, 651] width 368 height 22
click at [841, 707] on span "Create or import a user" at bounding box center [864, 709] width 91 height 11
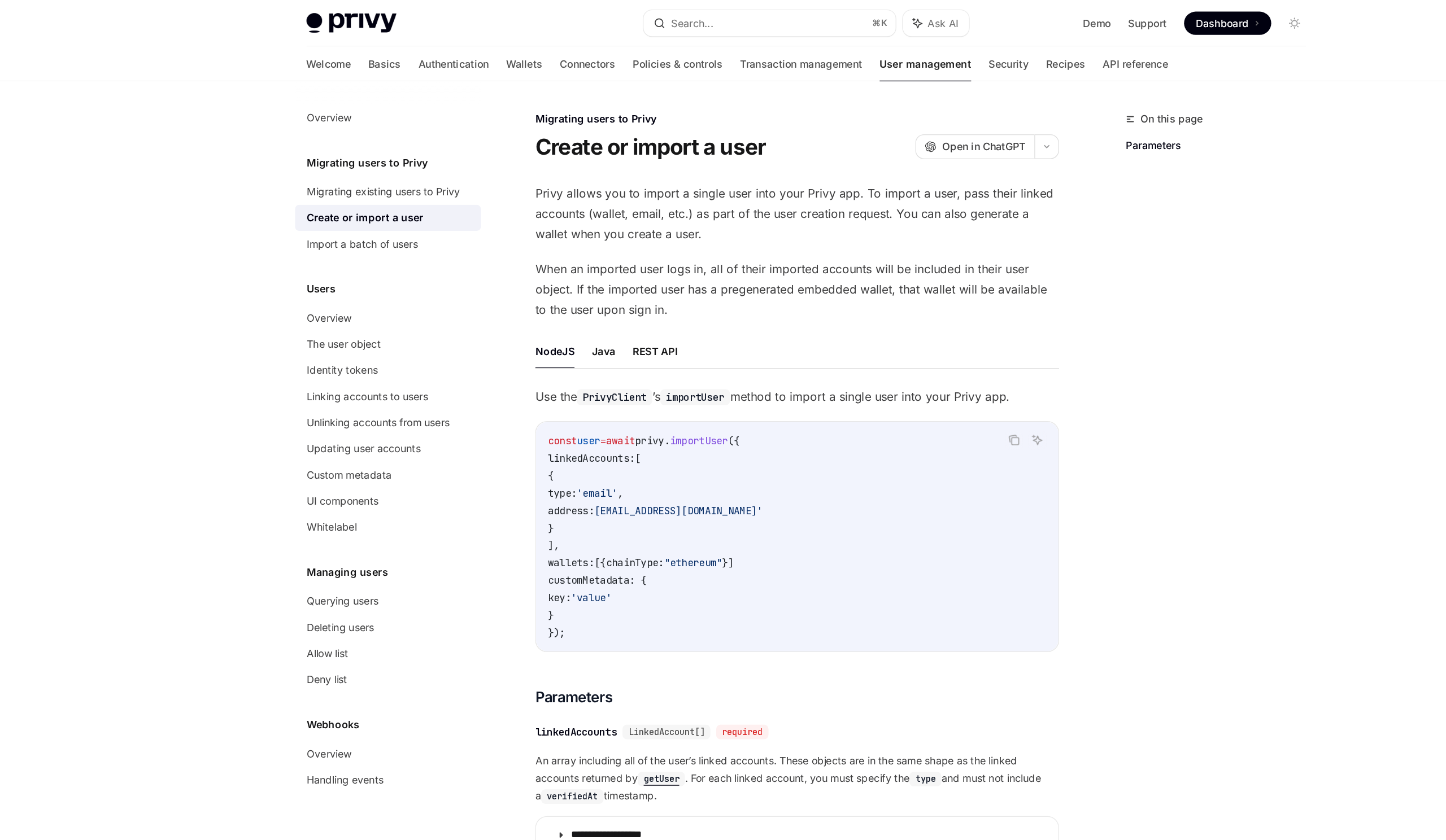
click at [675, 311] on span "Use the PrivyClient ’s importUser method to import a single user into your Priv…" at bounding box center [715, 308] width 407 height 16
click at [702, 311] on span "Use the PrivyClient ’s importUser method to import a single user into your Priv…" at bounding box center [715, 308] width 407 height 16
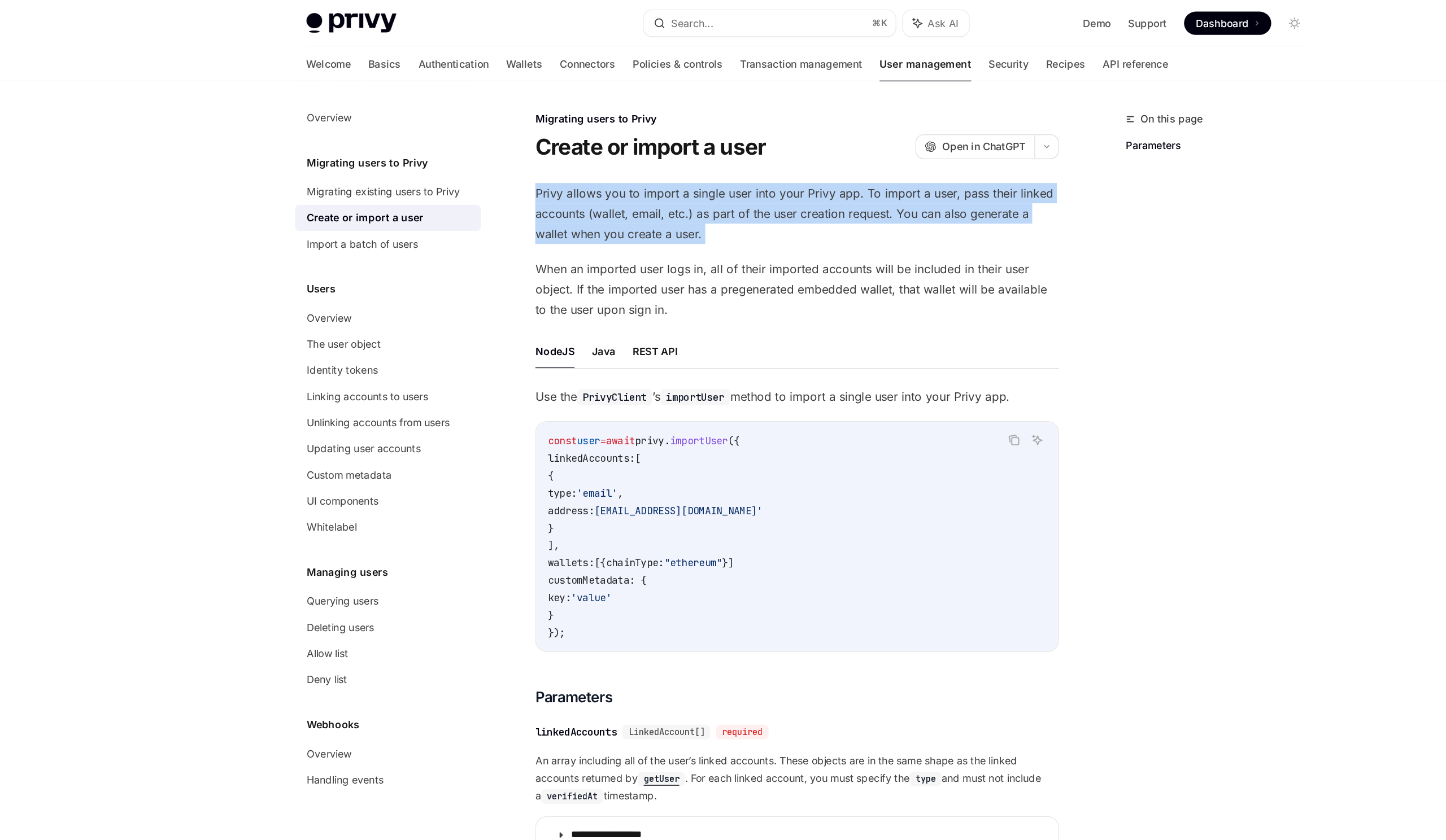
drag, startPoint x: 514, startPoint y: 147, endPoint x: 590, endPoint y: 189, distance: 86.8
click at [590, 189] on div "Privy allows you to import a single user into your Privy app. To import a user,…" at bounding box center [715, 718] width 407 height 1152
click at [590, 189] on div "Privy allows you to import a single user into your Privy app. To import a user,…" at bounding box center [715, 718] width 407 height 1152
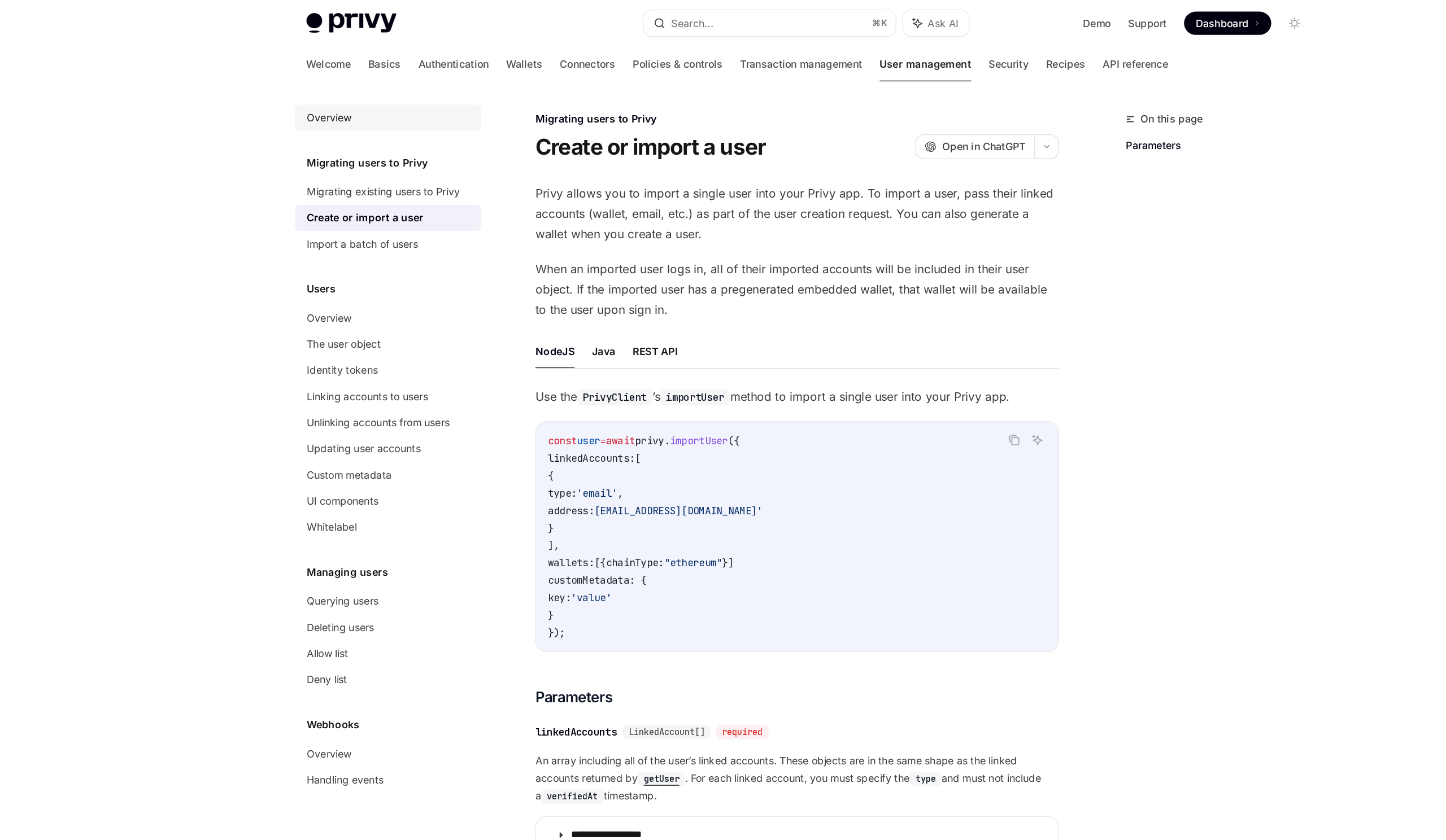
click at [341, 96] on div "Overview" at bounding box center [352, 91] width 35 height 13
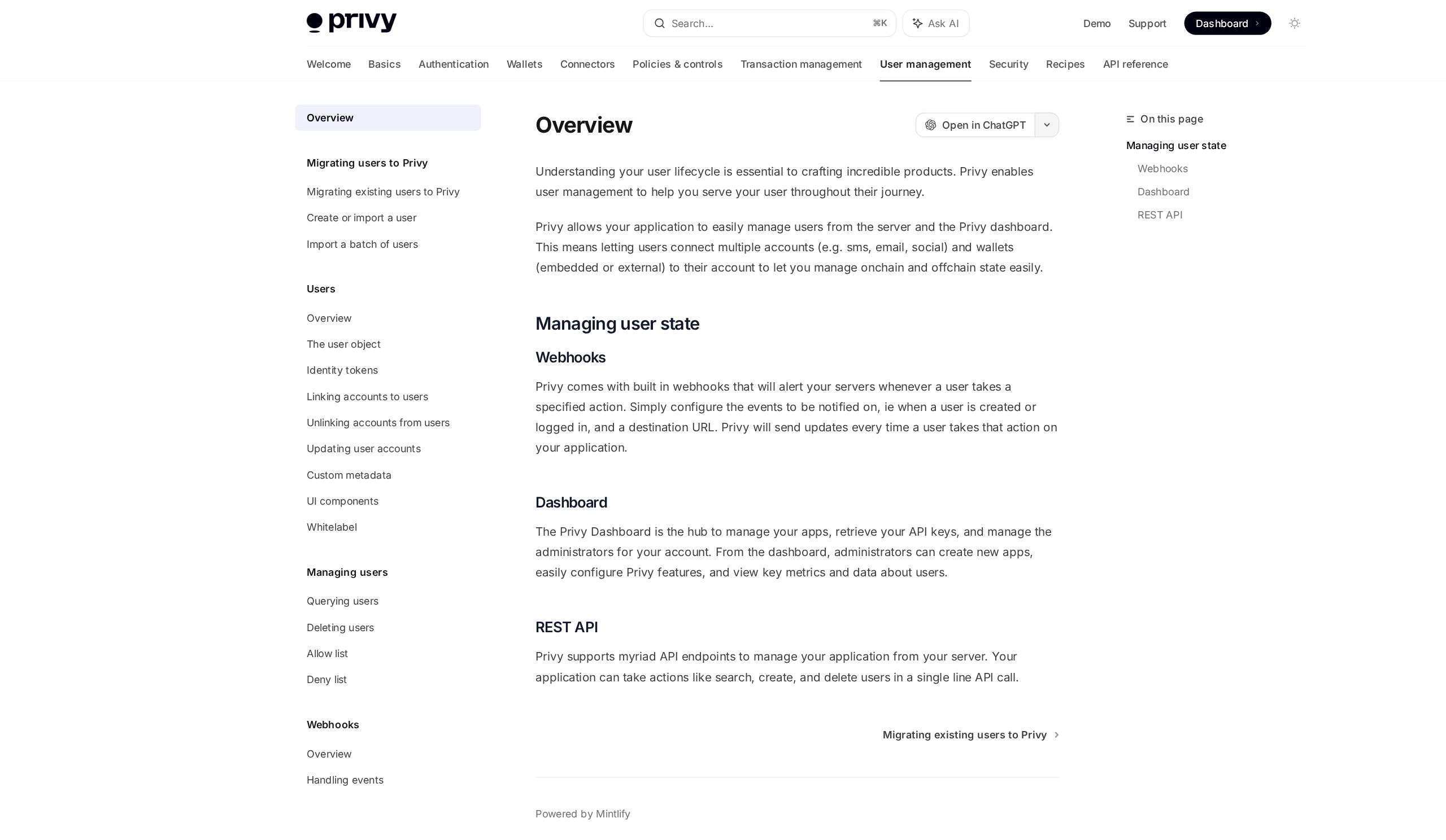
click at [918, 100] on button "button" at bounding box center [910, 97] width 19 height 19
click at [360, 53] on div "Welcome Basics Authentication Wallets Connectors Policies & controls Transactio…" at bounding box center [669, 49] width 670 height 27
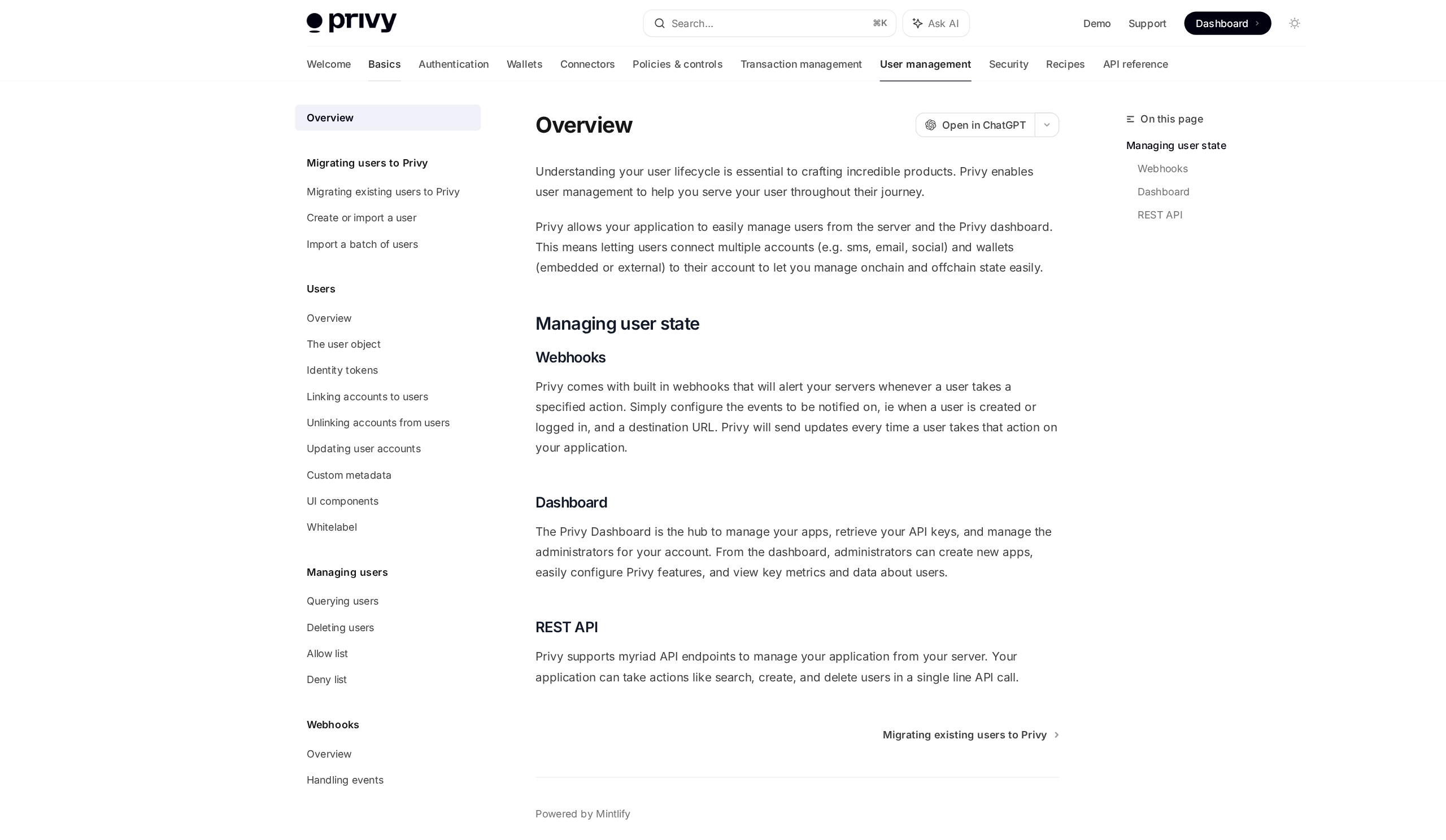
click at [382, 53] on link "Basics" at bounding box center [395, 49] width 25 height 27
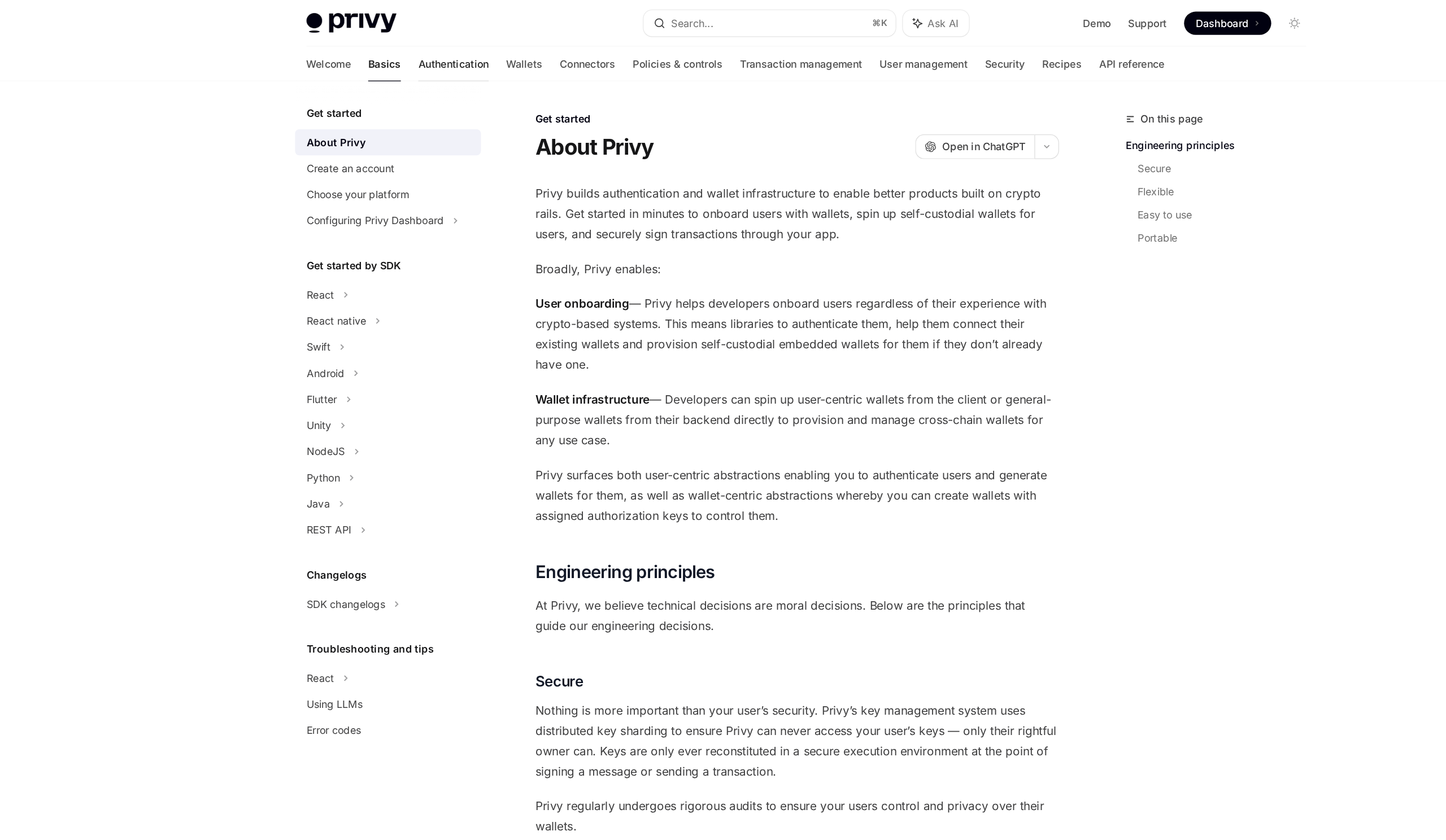
click at [421, 52] on link "Authentication" at bounding box center [449, 49] width 55 height 27
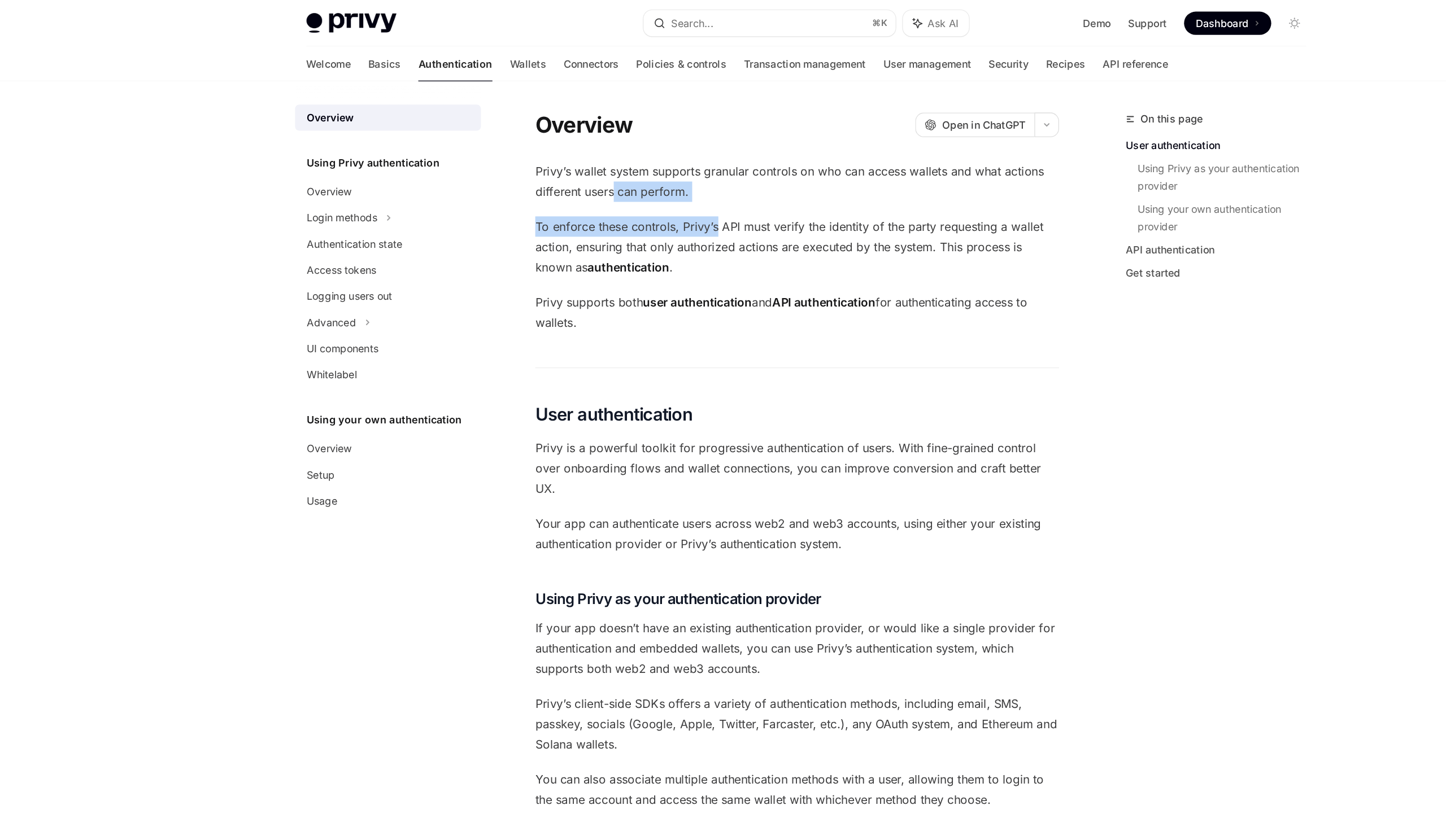
drag, startPoint x: 574, startPoint y: 142, endPoint x: 653, endPoint y: 182, distance: 88.5
click at [653, 182] on div "Privy’s wallet system supports granular controls on who can access wallets and …" at bounding box center [715, 687] width 407 height 1124
click at [653, 182] on span "To enforce these controls, [PERSON_NAME]’s API must verify the identity of the …" at bounding box center [715, 192] width 407 height 48
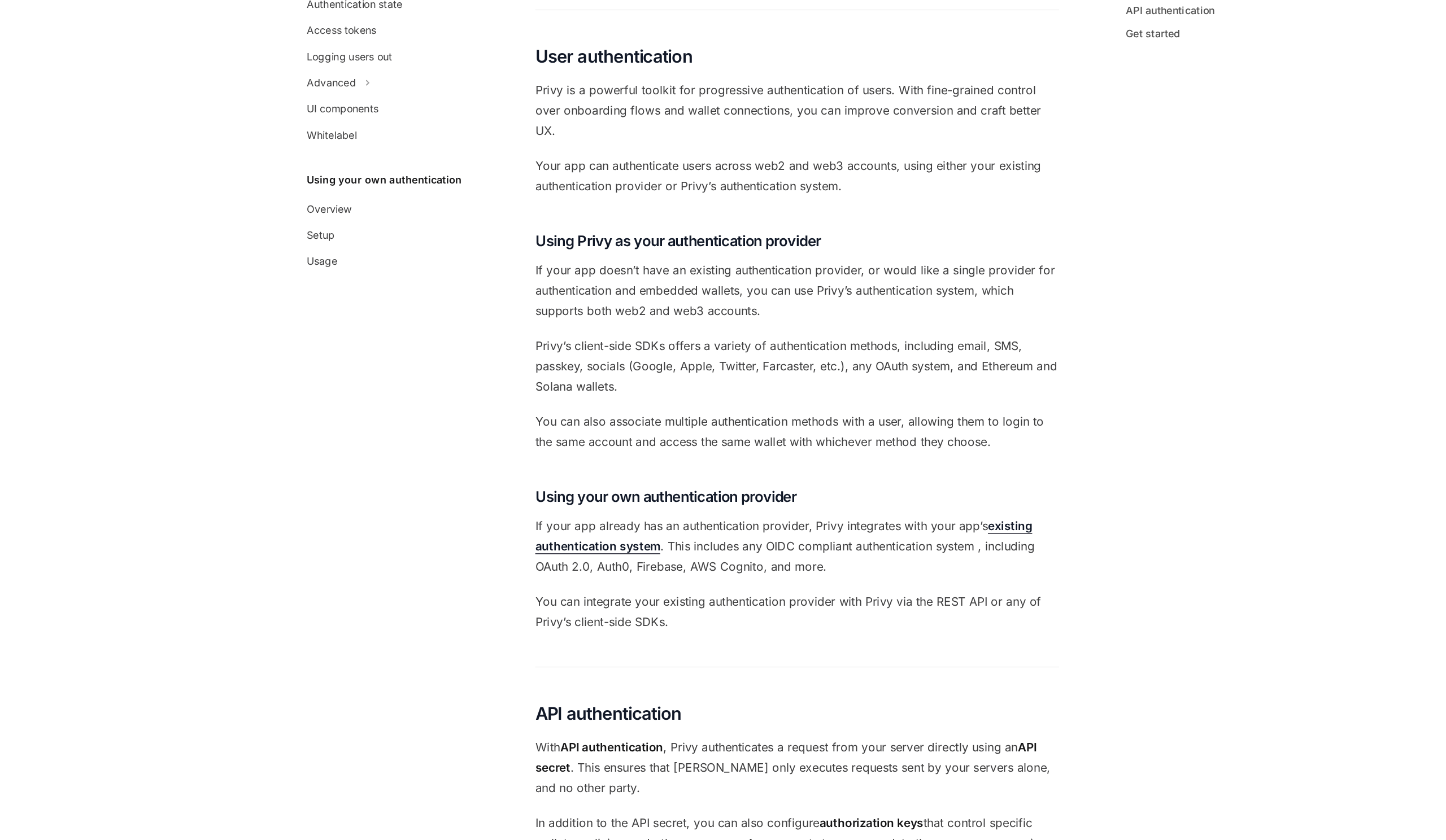
scroll to position [111, 0]
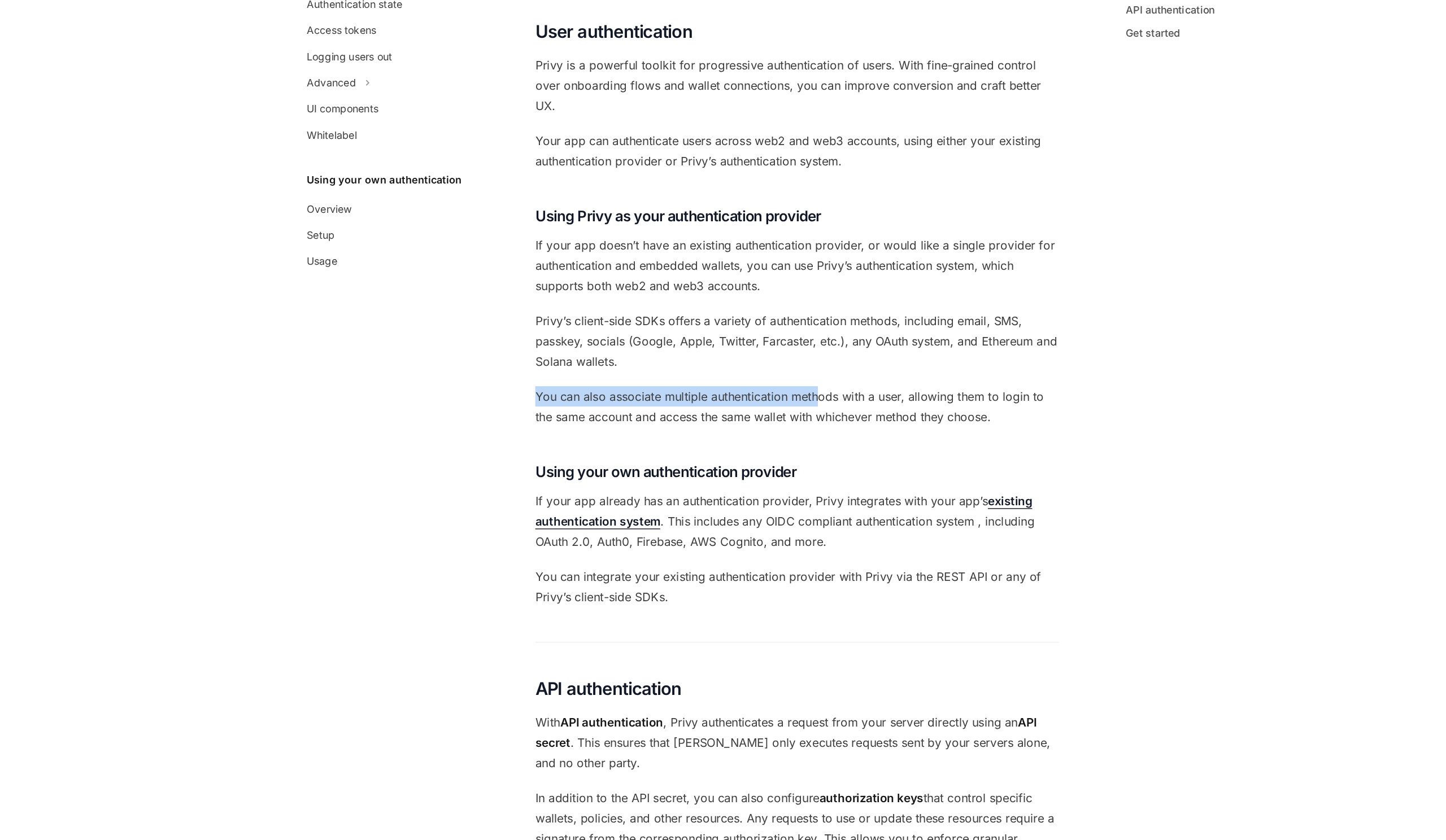
drag, startPoint x: 504, startPoint y: 492, endPoint x: 734, endPoint y: 494, distance: 230.0
click at [734, 492] on div "Overview OpenAI Open in ChatGPT OpenAI Open in ChatGPT [PERSON_NAME]’s wallet s…" at bounding box center [610, 640] width 624 height 1331
click at [734, 494] on span "You can also associate multiple authentication methods with a user, allowing th…" at bounding box center [715, 502] width 407 height 31
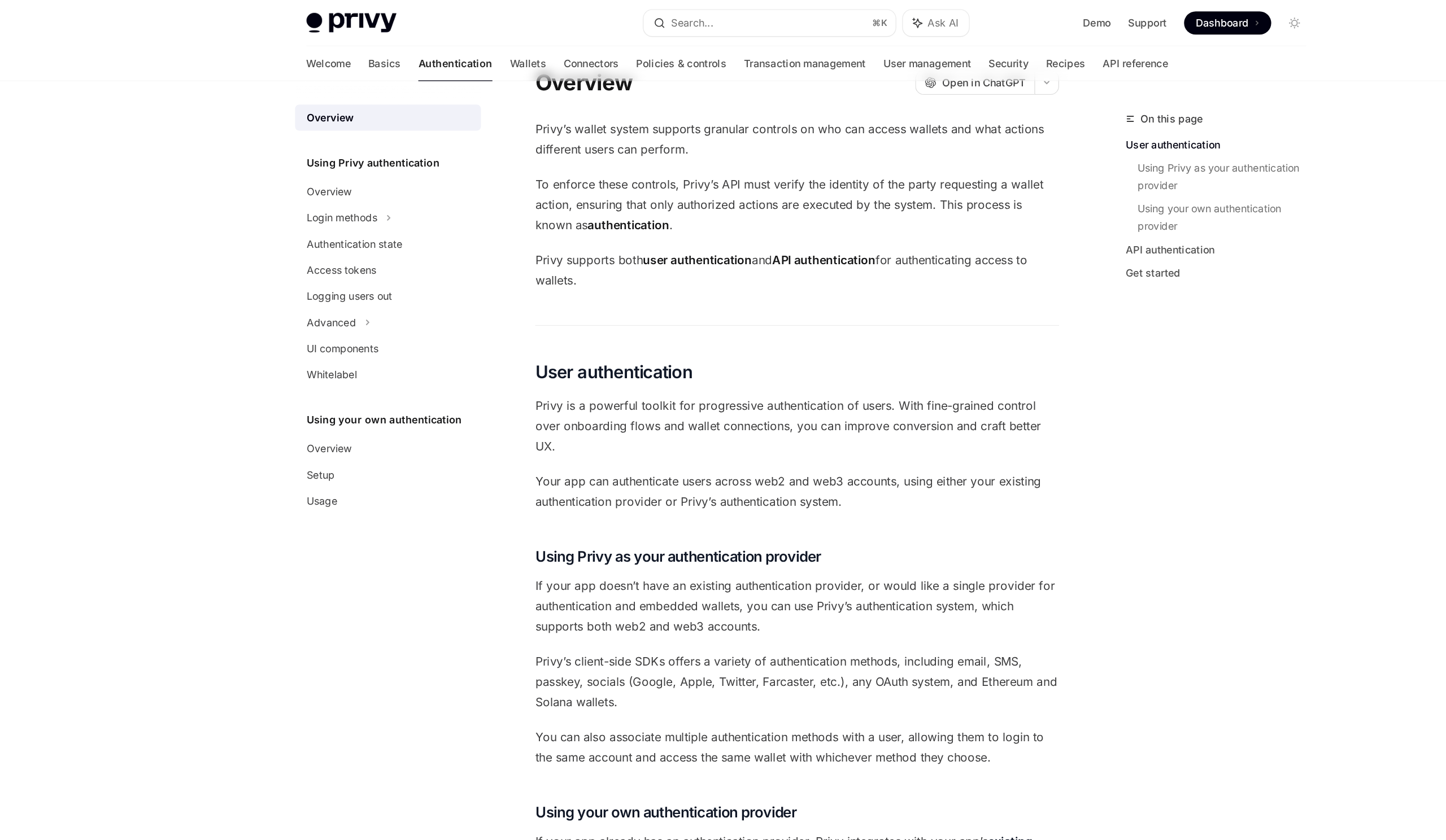
scroll to position [0, 0]
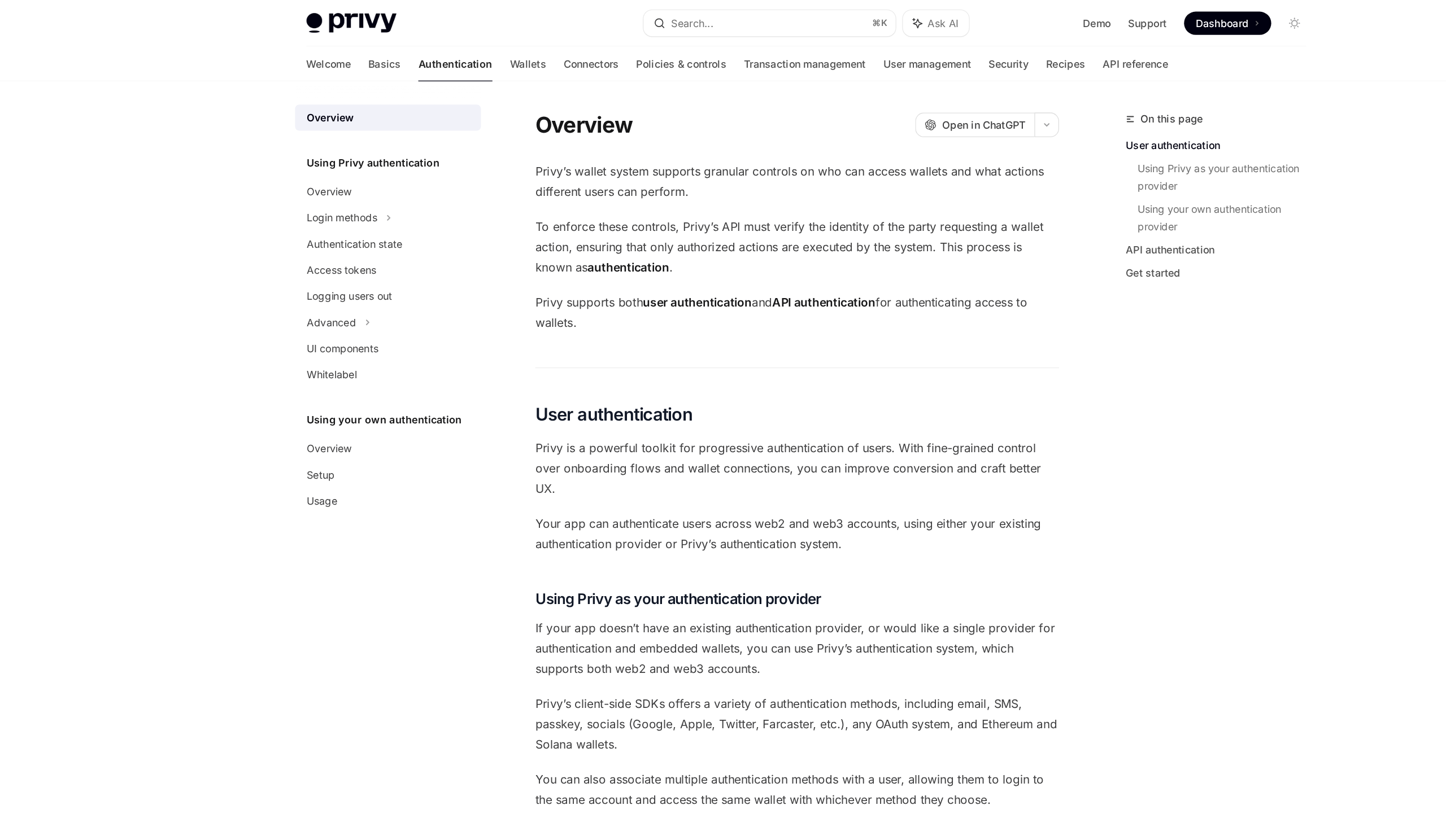
click at [718, 232] on strong "API authentication" at bounding box center [736, 235] width 80 height 11
click at [607, 215] on div "Privy’s wallet system supports granular controls on who can access wallets and …" at bounding box center [715, 687] width 407 height 1124
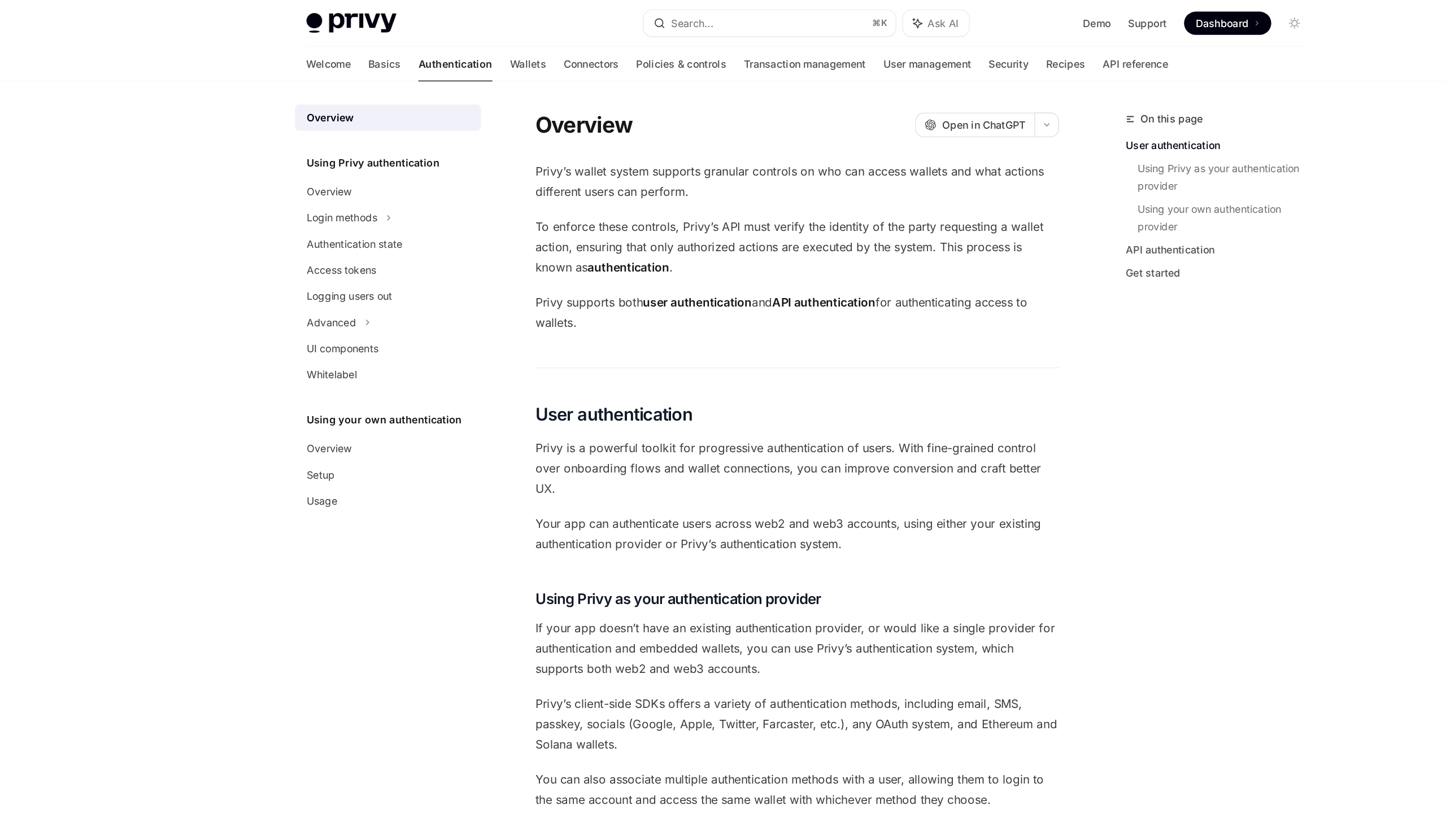
click at [607, 209] on strong "authentication" at bounding box center [584, 208] width 63 height 11
click at [607, 191] on span "To enforce these controls, [PERSON_NAME]’s API must verify the identity of the …" at bounding box center [715, 192] width 407 height 48
click at [709, 191] on span "To enforce these controls, [PERSON_NAME]’s API must verify the identity of the …" at bounding box center [715, 192] width 407 height 48
click at [589, 197] on span "To enforce these controls, [PERSON_NAME]’s API must verify the identity of the …" at bounding box center [715, 192] width 407 height 48
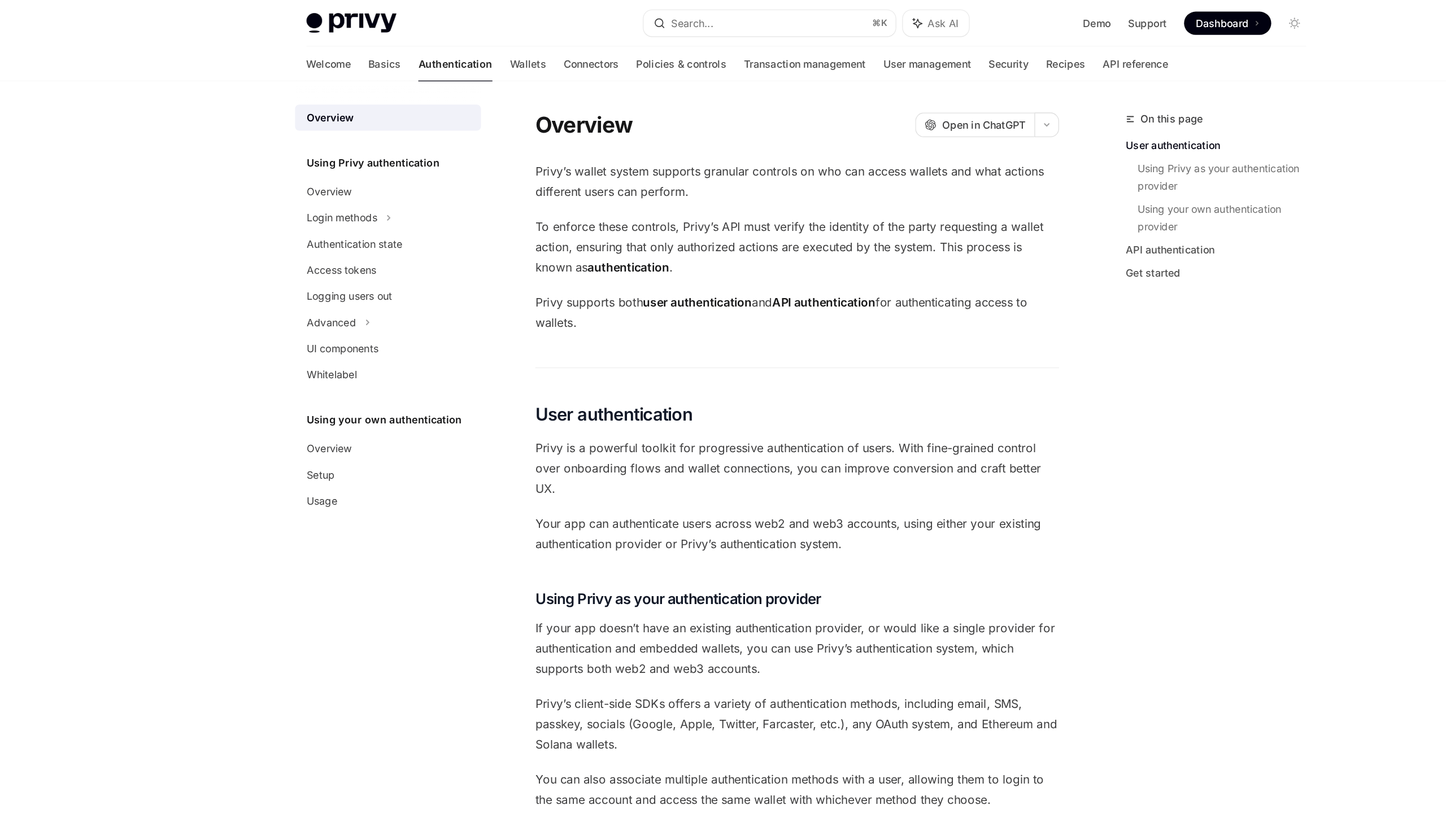
click at [589, 194] on span "To enforce these controls, [PERSON_NAME]’s API must verify the identity of the …" at bounding box center [715, 192] width 407 height 48
click at [683, 194] on span "To enforce these controls, [PERSON_NAME]’s API must verify the identity of the …" at bounding box center [715, 192] width 407 height 48
click at [747, 188] on span "To enforce these controls, [PERSON_NAME]’s API must verify the identity of the …" at bounding box center [715, 192] width 407 height 48
click at [581, 135] on span "Privy’s wallet system supports granular controls on who can access wallets and …" at bounding box center [715, 141] width 407 height 31
click at [374, 177] on div "Login methods" at bounding box center [397, 170] width 144 height 21
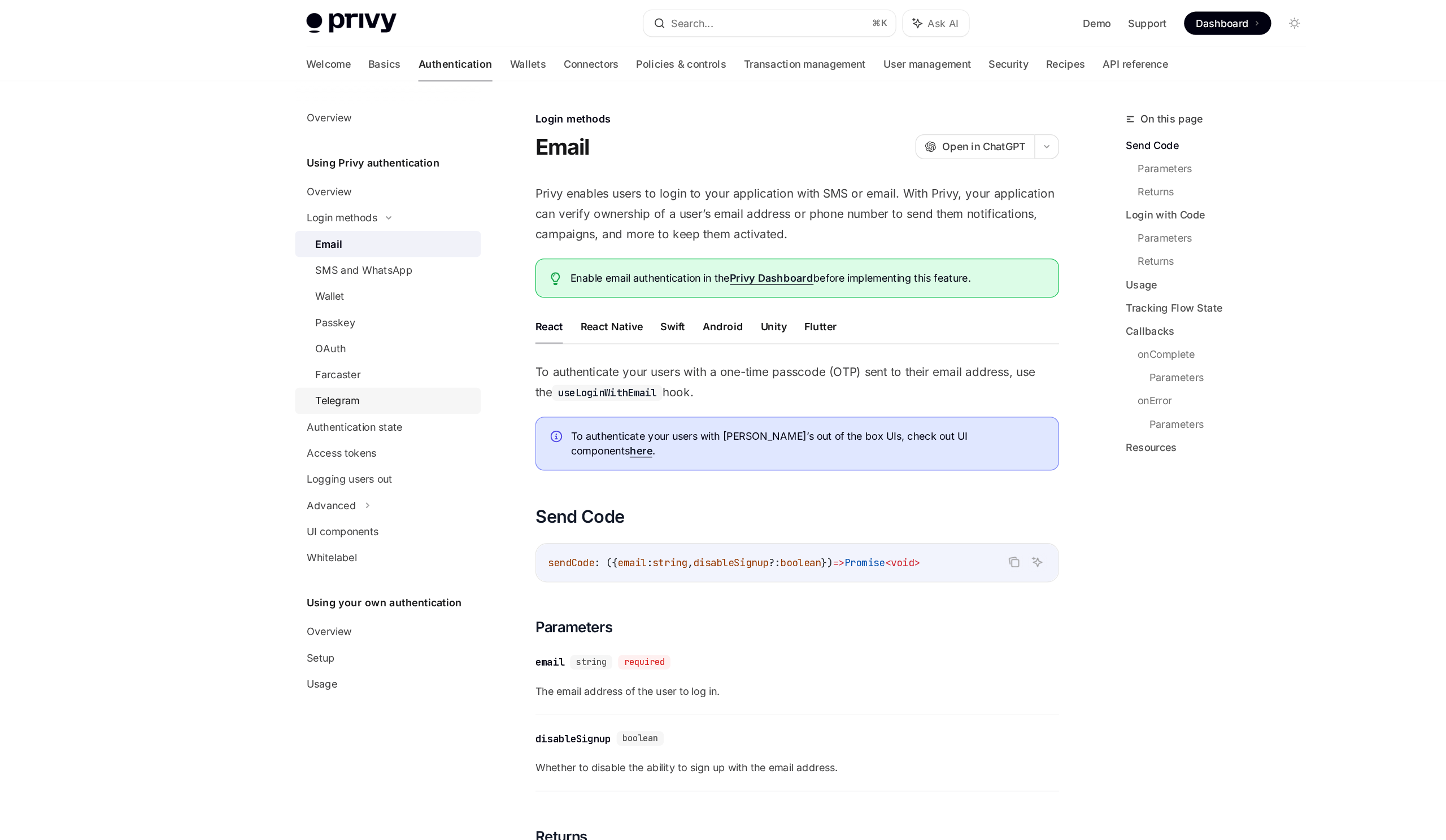
click at [368, 310] on div "Telegram" at bounding box center [358, 311] width 34 height 13
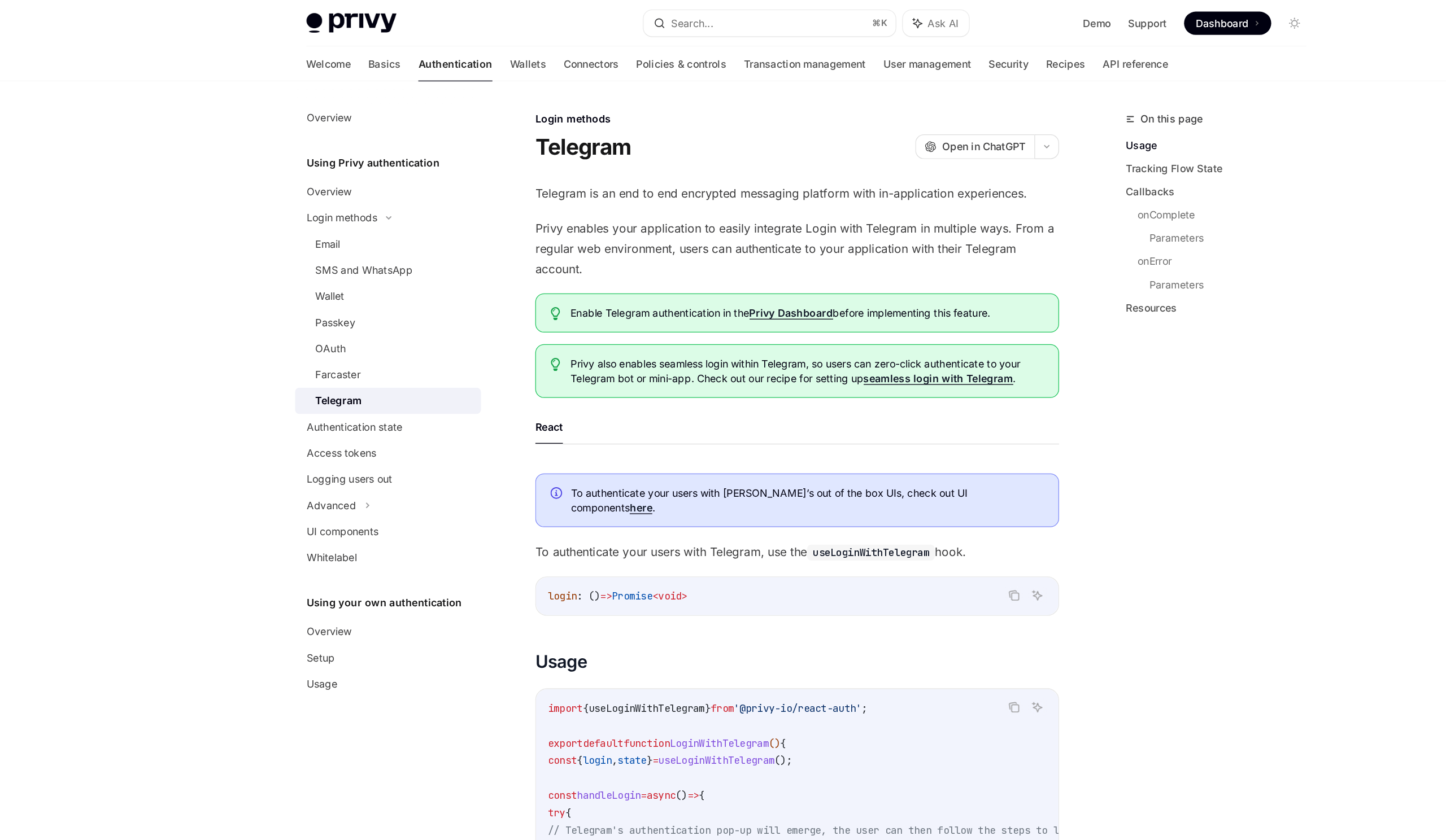
click at [607, 284] on span "Privy also enables seamless login within Telegram, so users can zero-click auth…" at bounding box center [723, 288] width 368 height 22
click at [644, 297] on span "Privy also enables seamless login within Telegram, so users can zero-click auth…" at bounding box center [723, 288] width 368 height 22
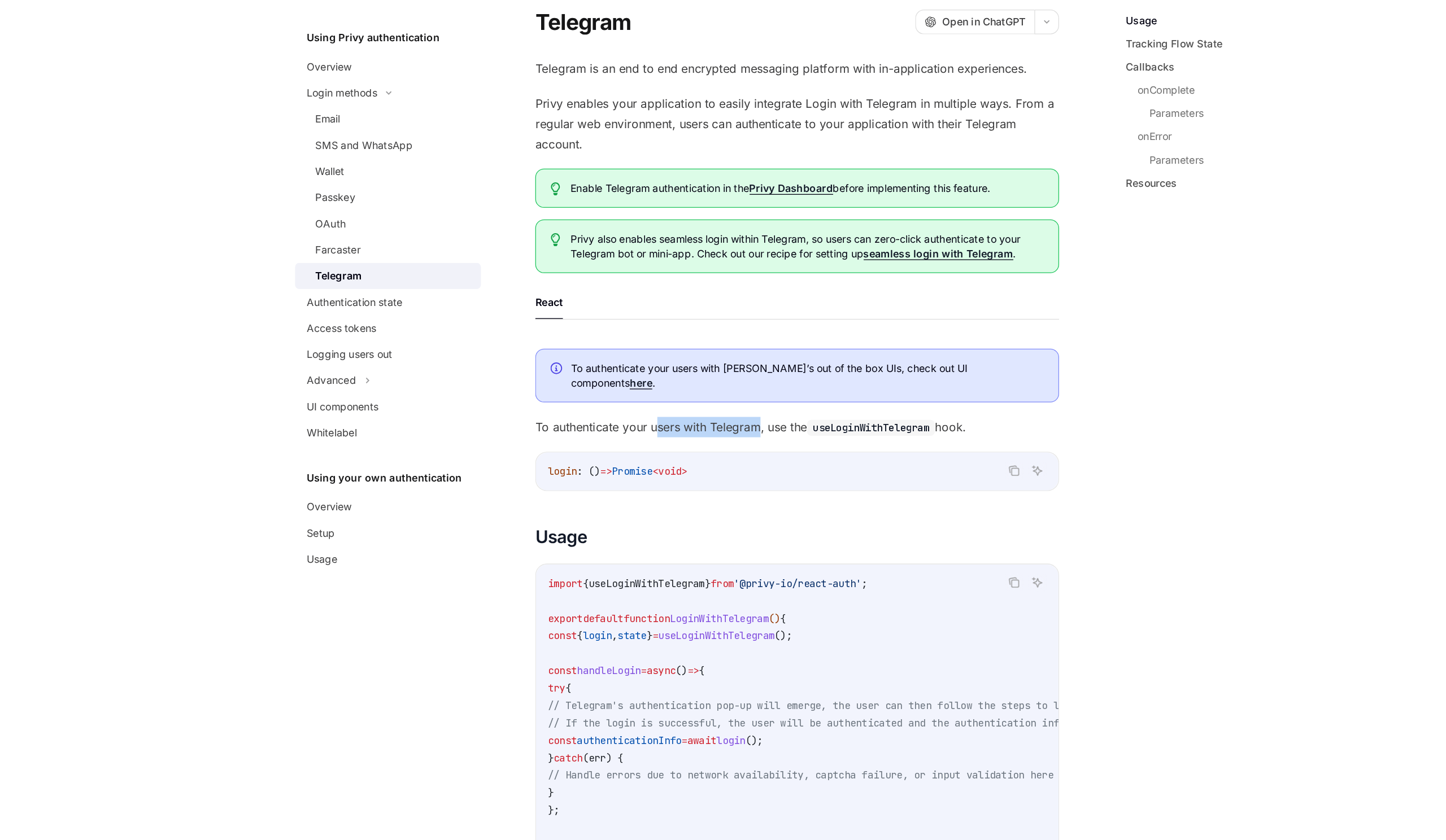
drag, startPoint x: 609, startPoint y: 422, endPoint x: 687, endPoint y: 419, distance: 78.1
click at [687, 421] on span "To authenticate your users with Telegram, use the useLoginWithTelegram hook." at bounding box center [715, 429] width 407 height 16
click at [795, 421] on span "To authenticate your users with Telegram, use the useLoginWithTelegram hook." at bounding box center [715, 429] width 407 height 16
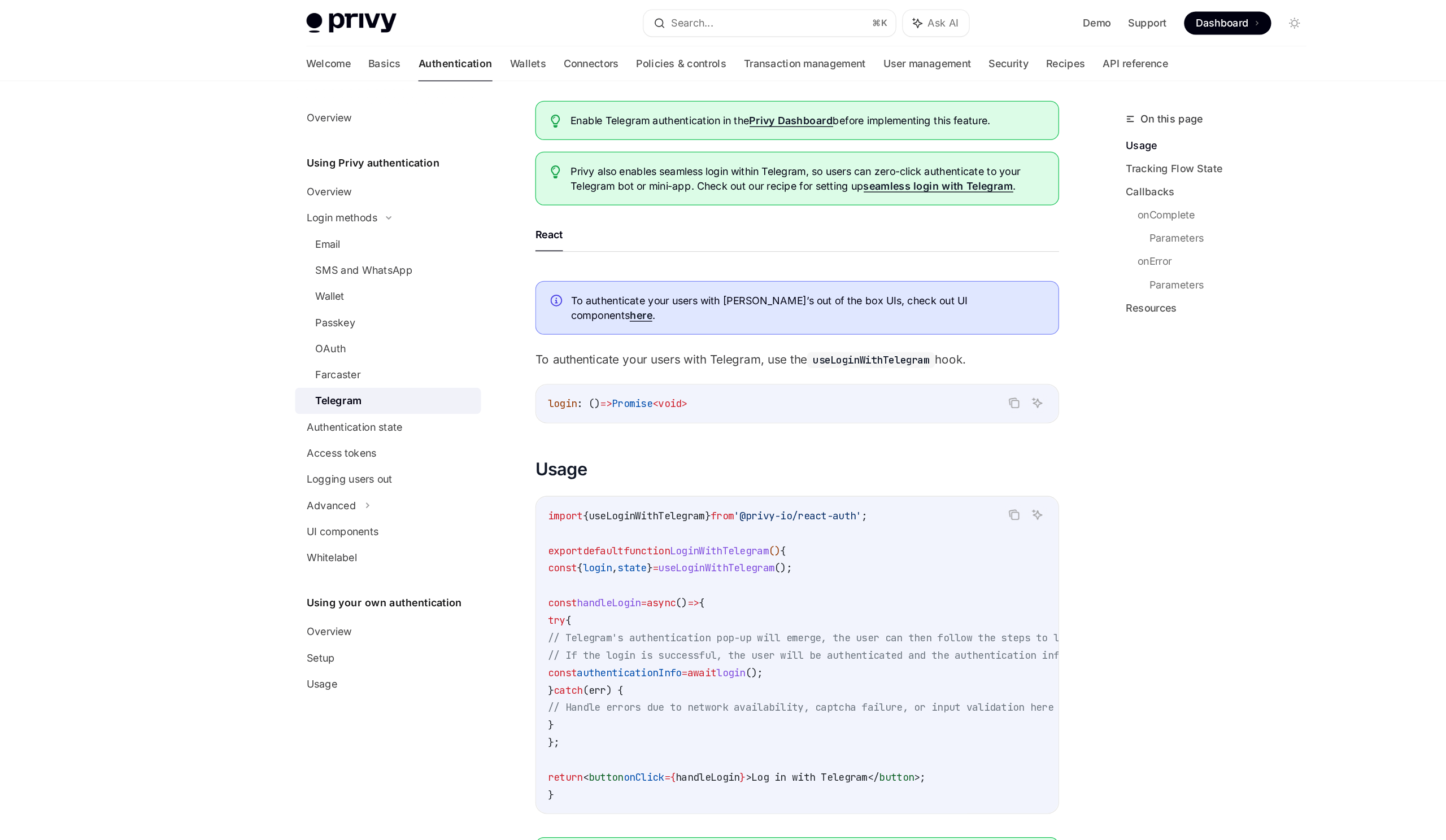
scroll to position [42, 0]
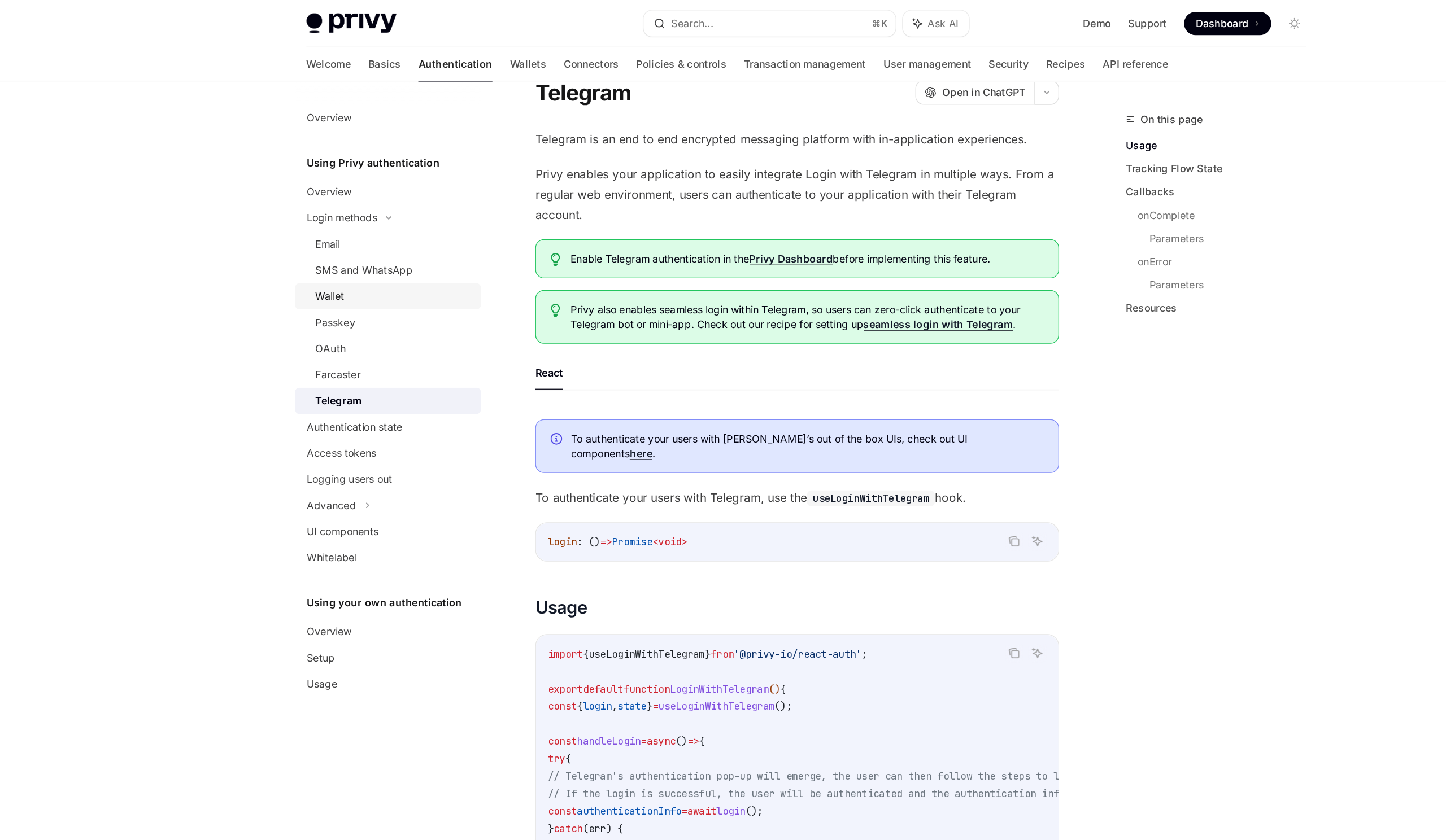
click at [377, 223] on div "Wallet" at bounding box center [402, 230] width 122 height 13
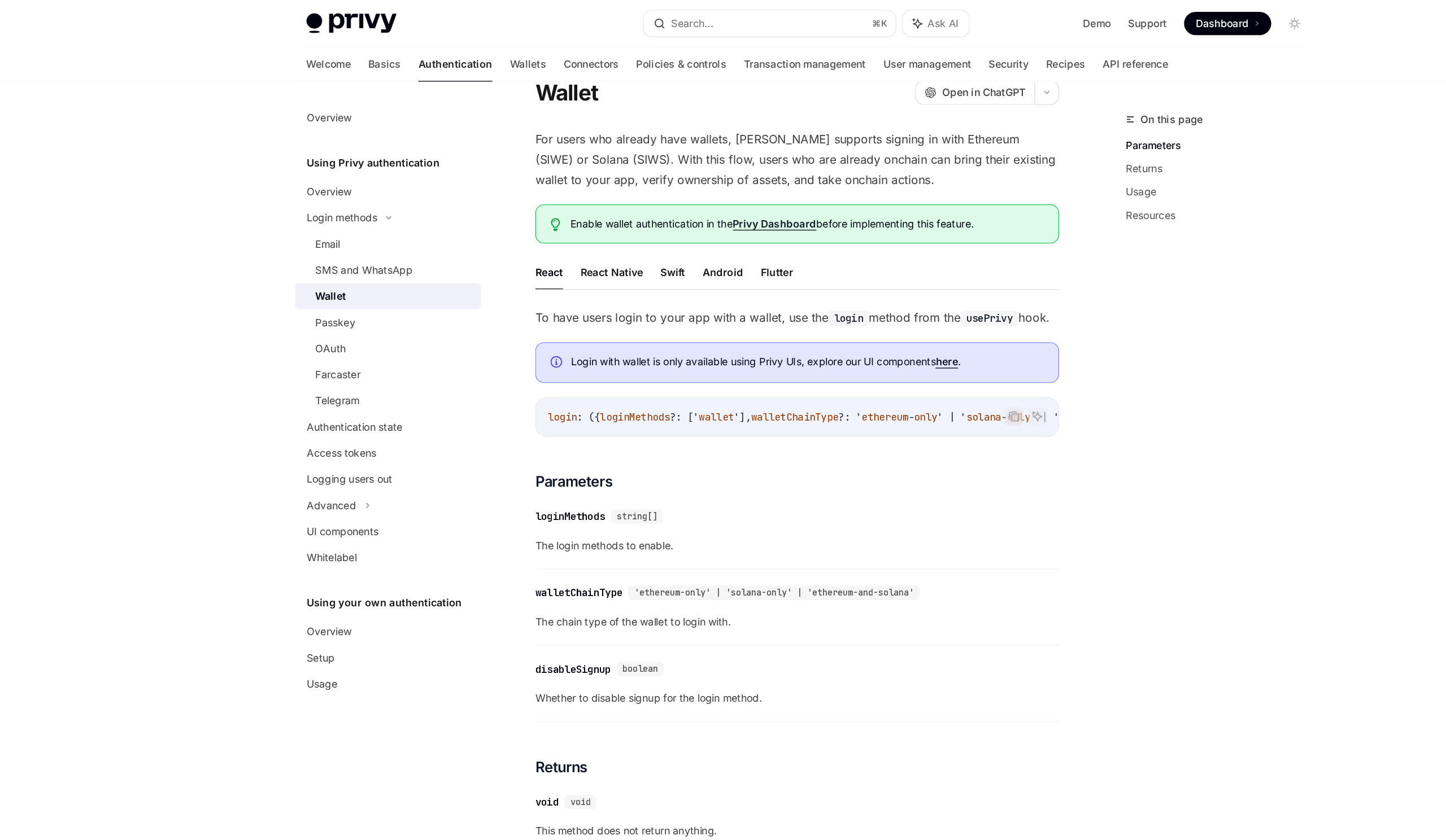
click at [648, 253] on span "To have users login to your app with a wallet, use the login method from the us…" at bounding box center [715, 247] width 407 height 16
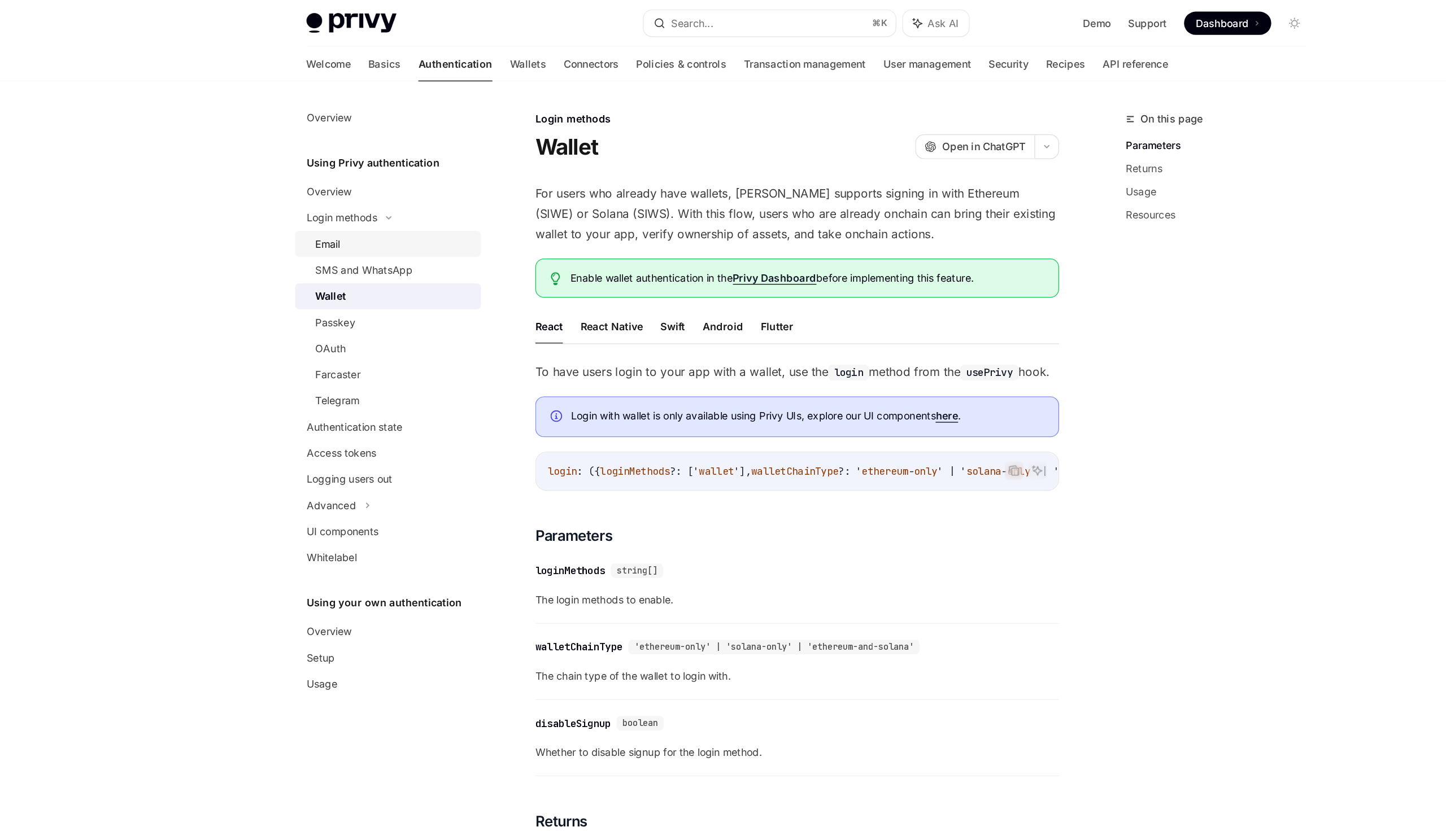
click at [376, 188] on div "Email" at bounding box center [402, 189] width 122 height 13
type textarea "*"
